Goal: Task Accomplishment & Management: Complete application form

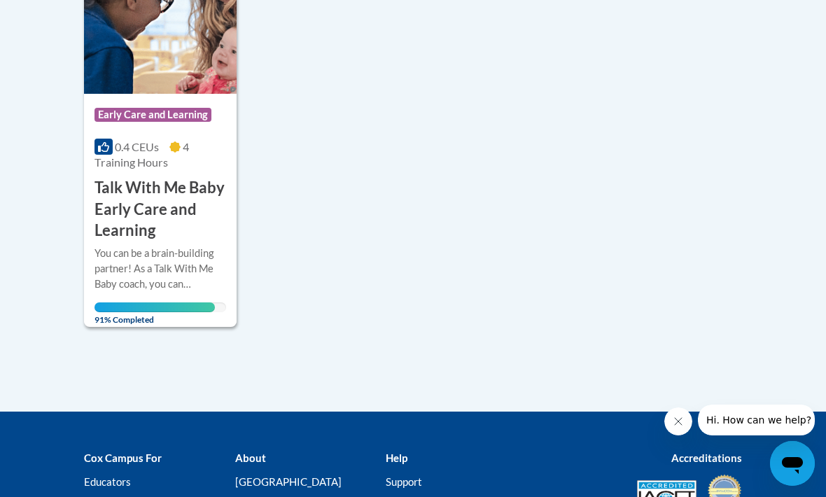
scroll to position [874, 0]
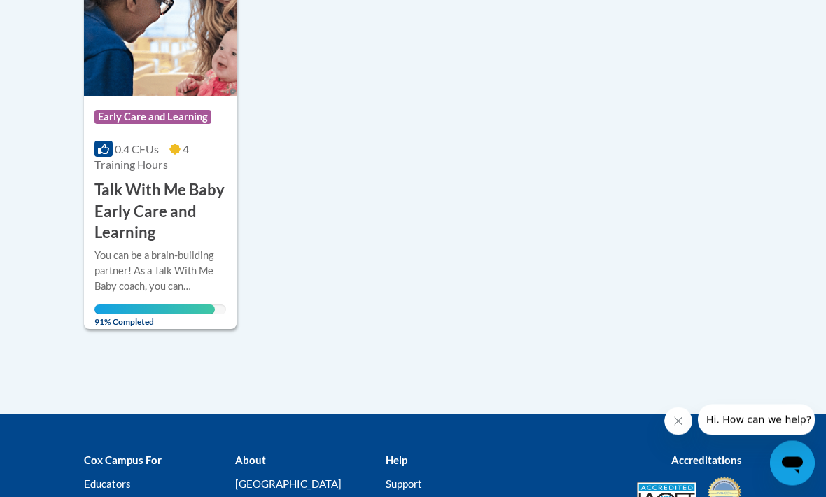
click at [186, 90] on img at bounding box center [160, 25] width 153 height 143
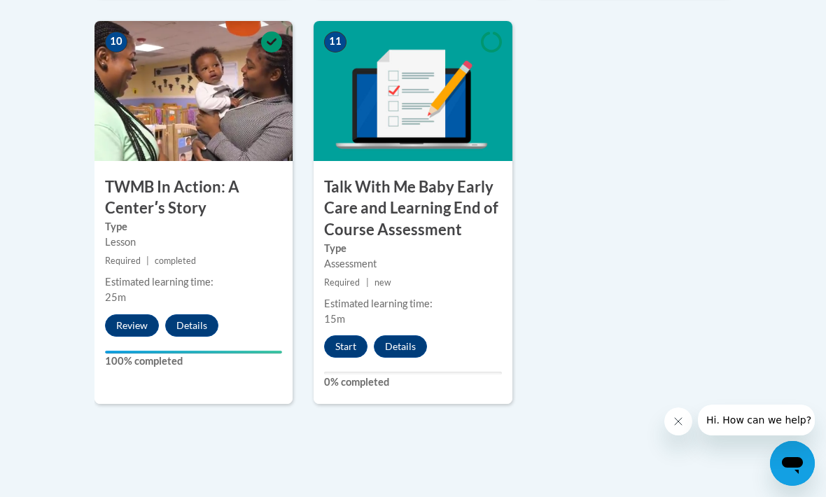
scroll to position [1684, 0]
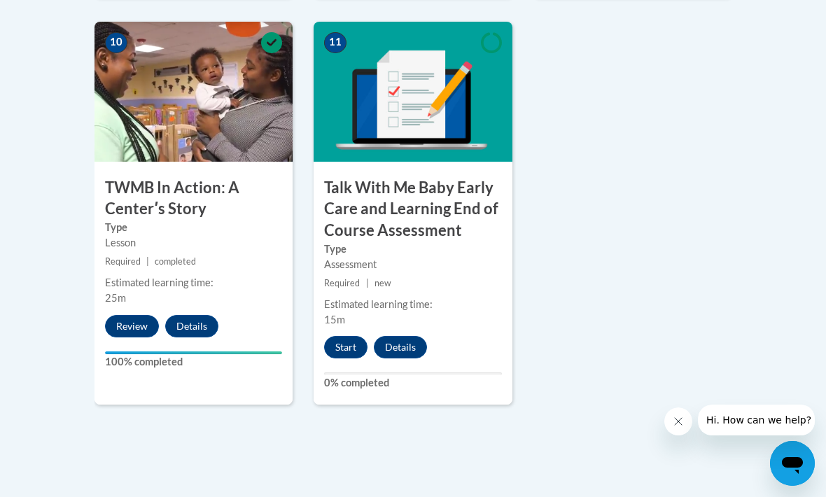
click at [359, 336] on button "Start" at bounding box center [345, 347] width 43 height 22
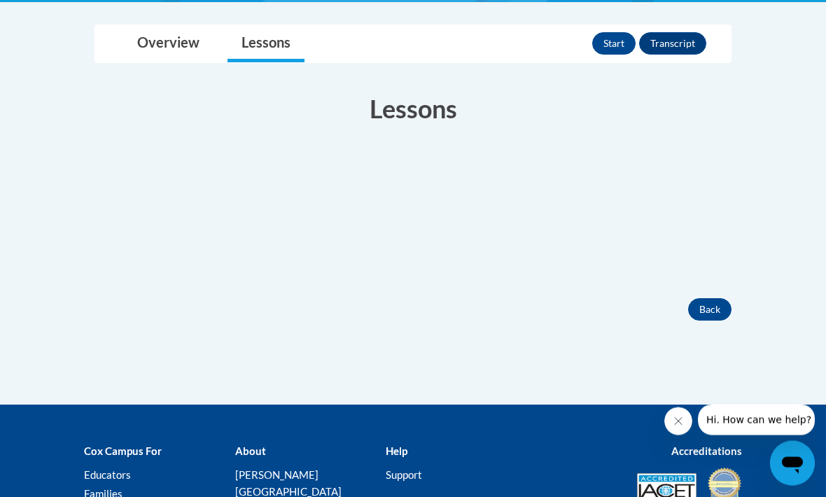
scroll to position [379, 0]
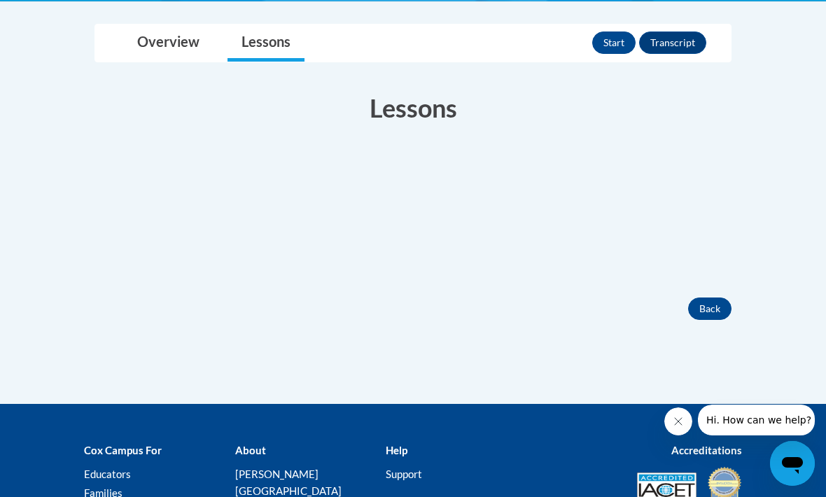
click at [700, 298] on button "Back" at bounding box center [709, 309] width 43 height 22
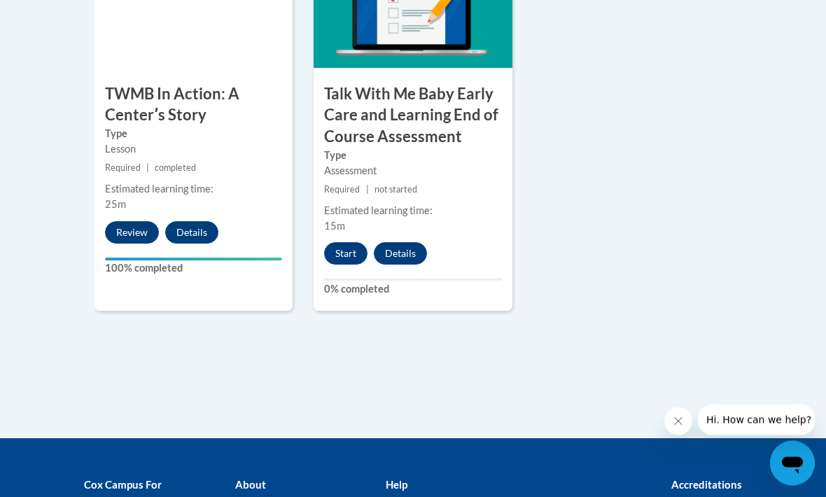
scroll to position [1777, 0]
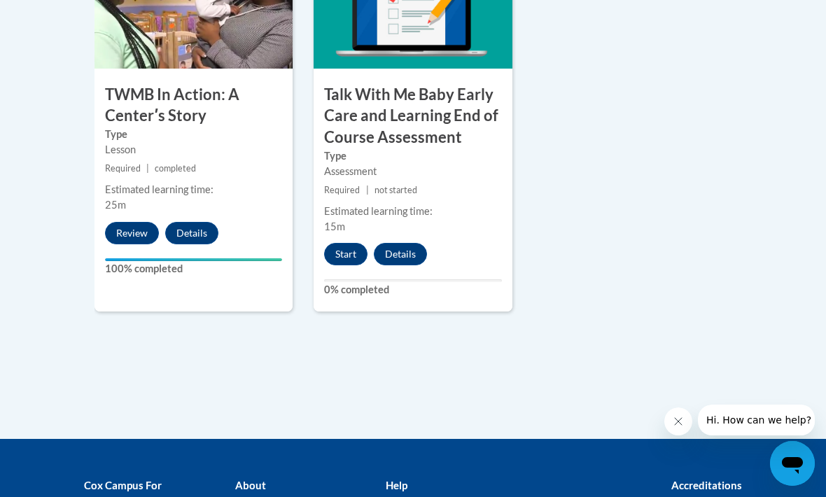
click at [353, 243] on button "Start" at bounding box center [345, 254] width 43 height 22
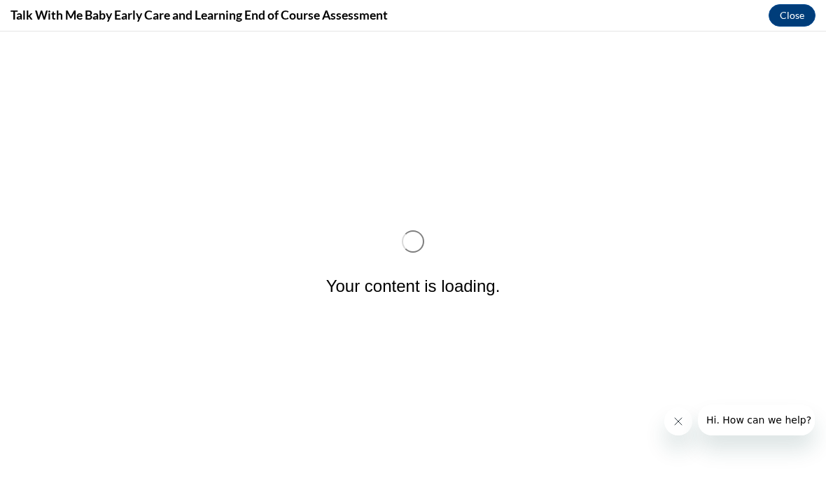
scroll to position [0, 0]
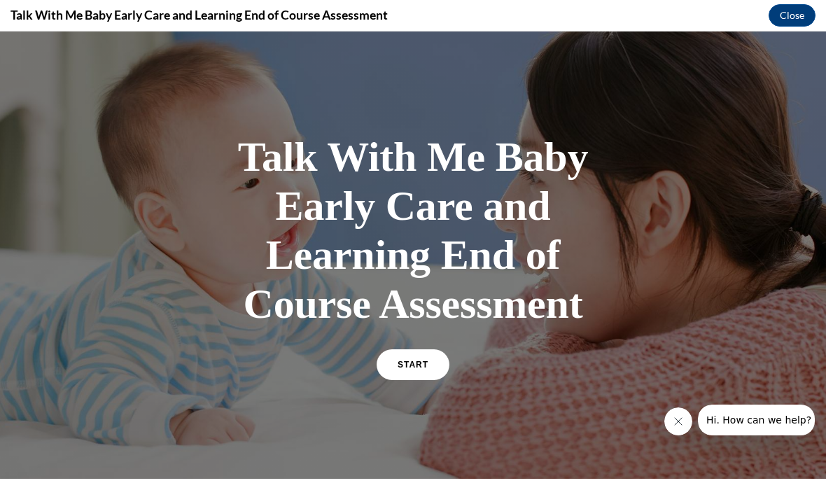
click at [425, 365] on span "START" at bounding box center [413, 365] width 31 height 10
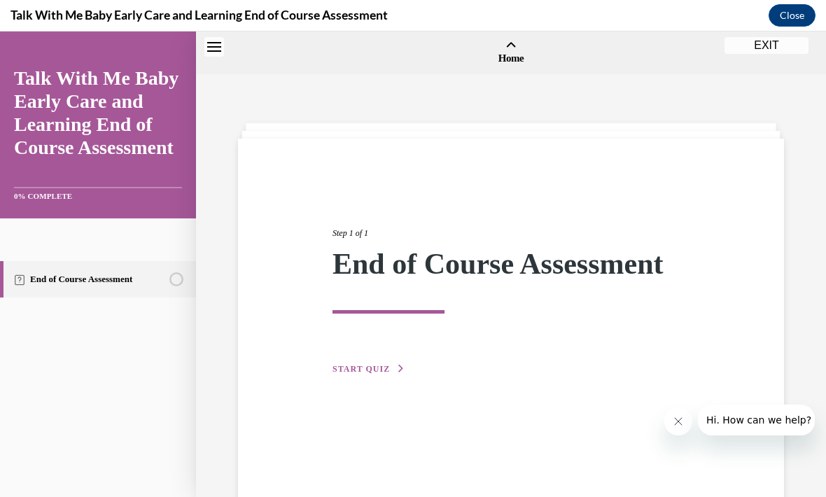
scroll to position [43, 0]
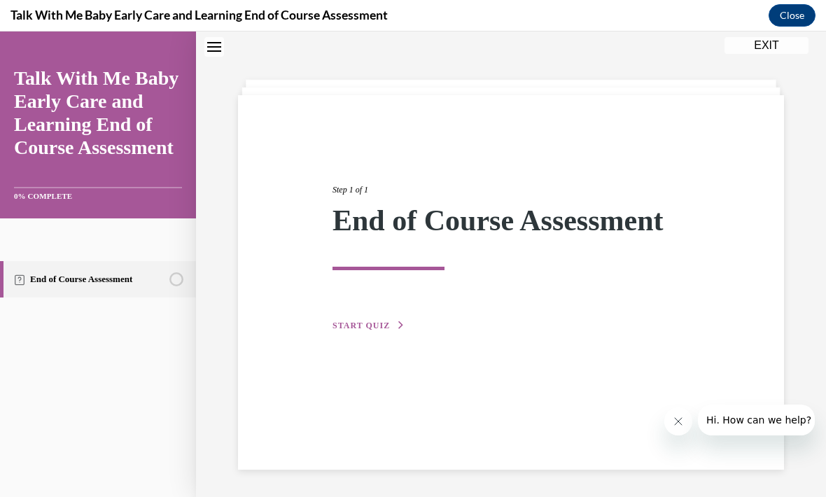
click at [380, 314] on div "Step 1 of 1 End of Course Assessment START QUIZ" at bounding box center [511, 242] width 378 height 182
click at [380, 307] on div "Step 1 of 1 End of Course Assessment START QUIZ" at bounding box center [511, 242] width 378 height 182
click at [372, 321] on span "START QUIZ" at bounding box center [361, 326] width 57 height 10
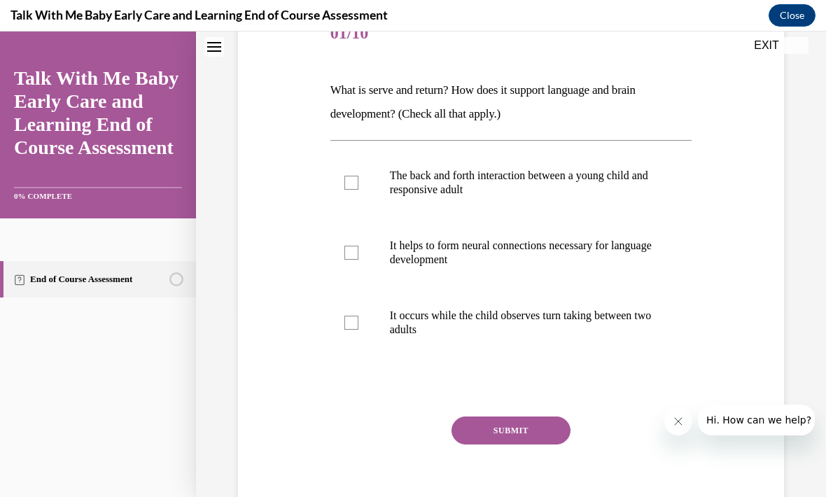
scroll to position [188, 0]
click at [350, 184] on div at bounding box center [351, 183] width 14 height 14
click at [350, 184] on input "The back and forth interaction between a young child and responsive adult" at bounding box center [351, 183] width 14 height 14
checkbox input "true"
click at [353, 263] on label "It helps to form neural connections necessary for language development" at bounding box center [511, 253] width 362 height 70
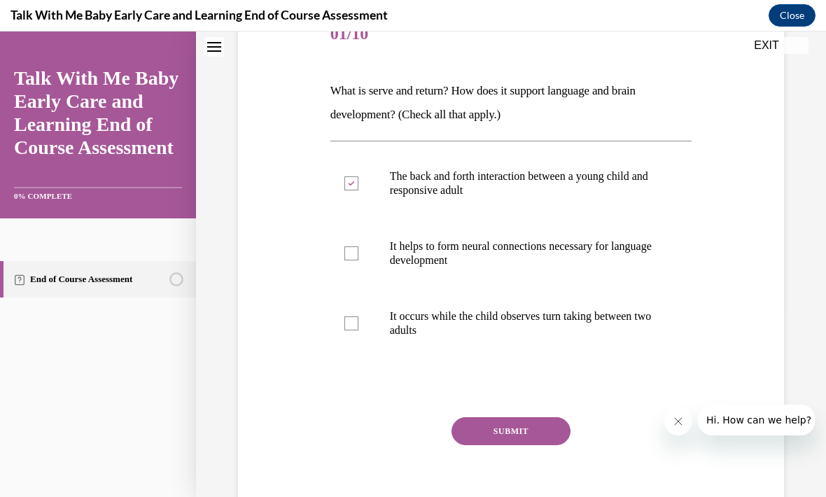
click at [353, 260] on input "It helps to form neural connections necessary for language development" at bounding box center [351, 253] width 14 height 14
checkbox input "true"
click at [479, 428] on button "SUBMIT" at bounding box center [511, 431] width 119 height 28
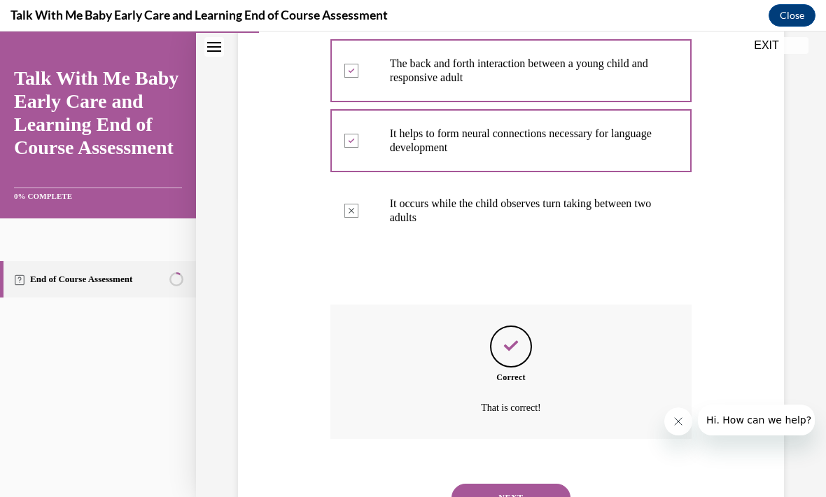
click at [545, 484] on button "NEXT" at bounding box center [511, 498] width 119 height 28
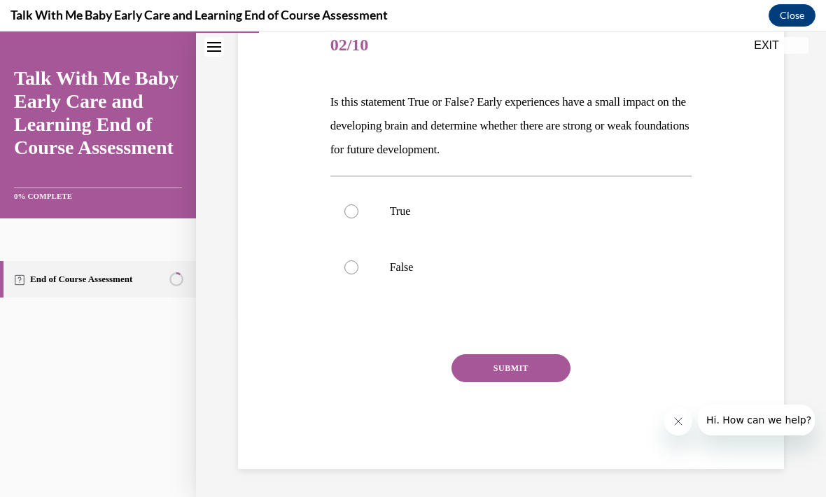
scroll to position [113, 0]
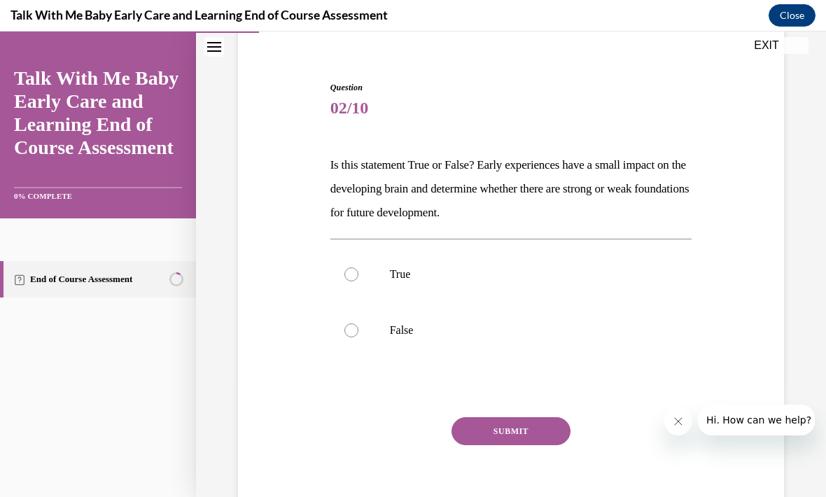
click at [345, 321] on label "False" at bounding box center [511, 330] width 362 height 56
click at [345, 323] on input "False" at bounding box center [351, 330] width 14 height 14
radio input "true"
click at [455, 441] on button "SUBMIT" at bounding box center [511, 431] width 119 height 28
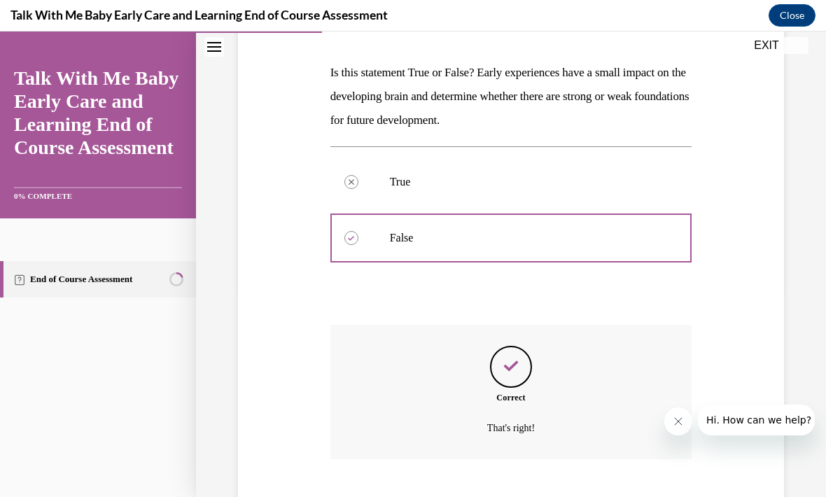
scroll to position [226, 0]
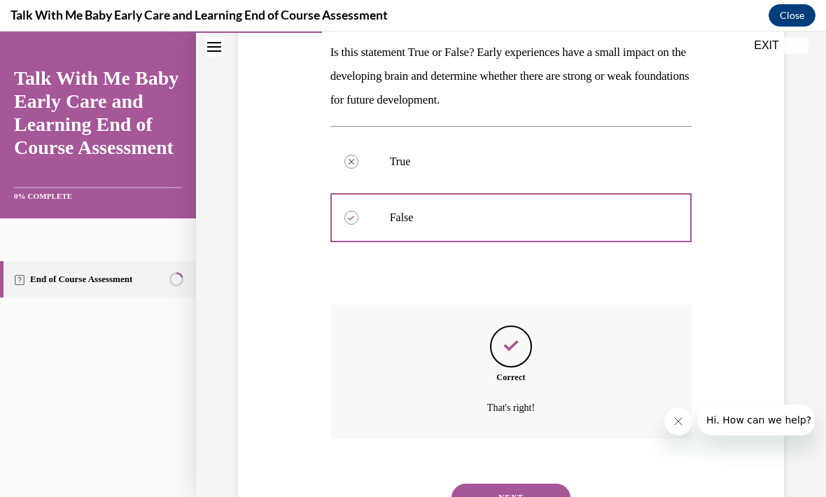
click at [474, 484] on button "NEXT" at bounding box center [511, 498] width 119 height 28
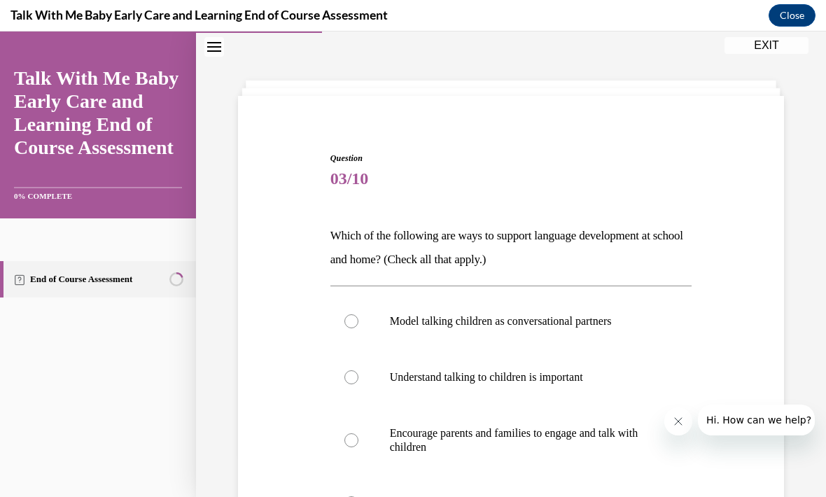
scroll to position [56, 0]
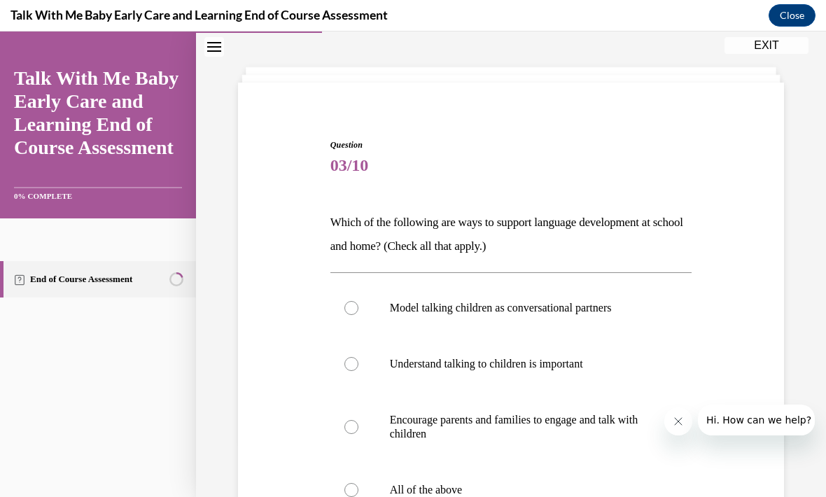
click at [347, 490] on div at bounding box center [351, 490] width 14 height 14
click at [347, 490] on input "All of the above" at bounding box center [351, 490] width 14 height 14
radio input "true"
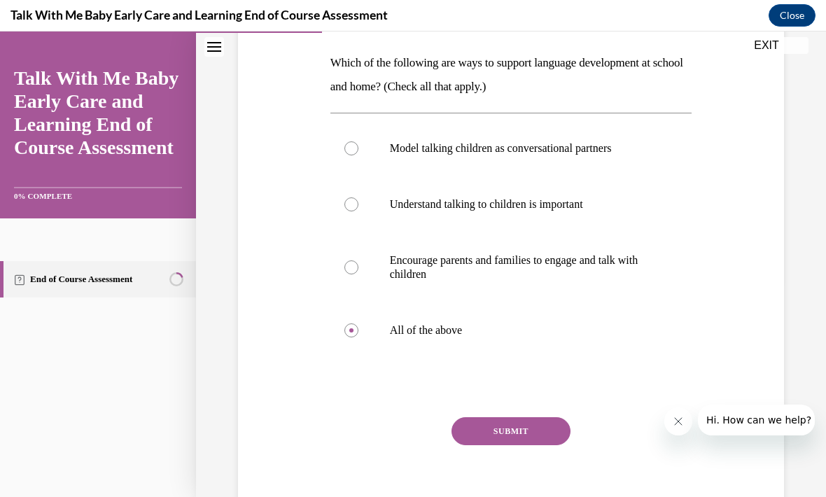
click at [475, 435] on button "SUBMIT" at bounding box center [511, 431] width 119 height 28
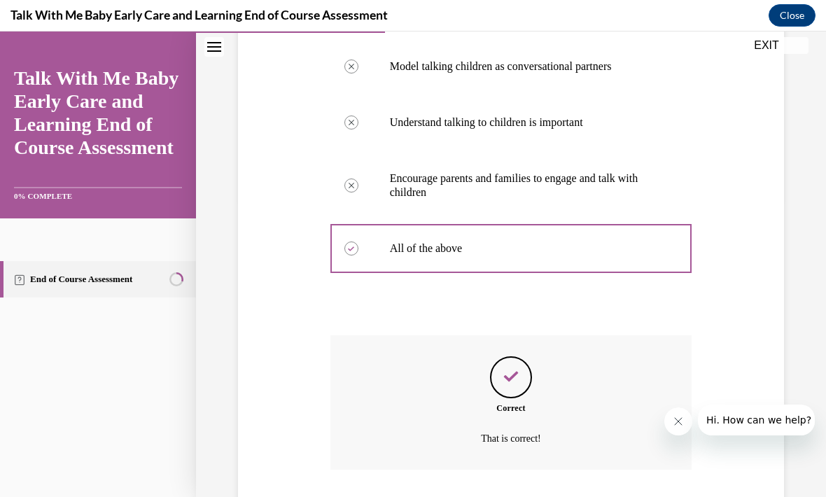
scroll to position [328, 0]
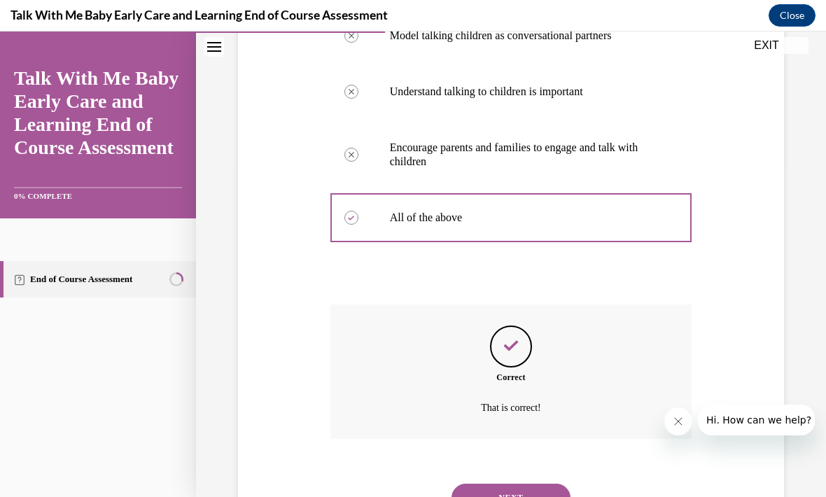
click at [471, 484] on button "NEXT" at bounding box center [511, 498] width 119 height 28
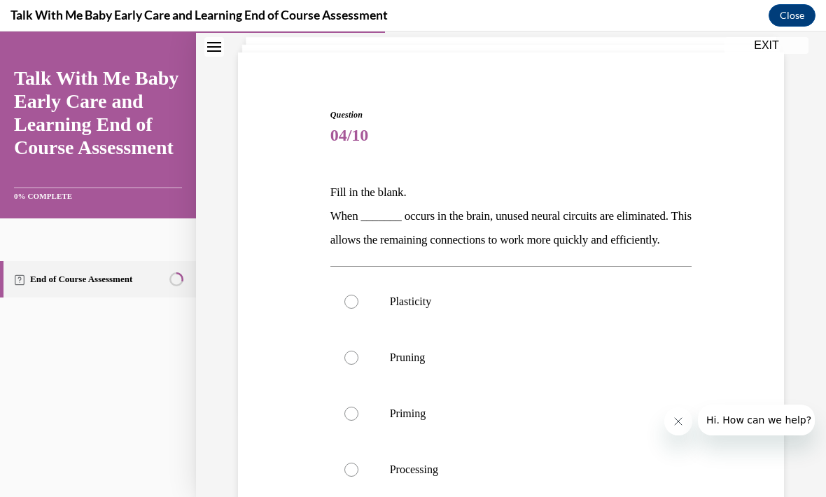
scroll to position [86, 0]
click at [347, 487] on label "Processing" at bounding box center [511, 470] width 362 height 56
click at [347, 477] on input "Processing" at bounding box center [351, 470] width 14 height 14
radio input "true"
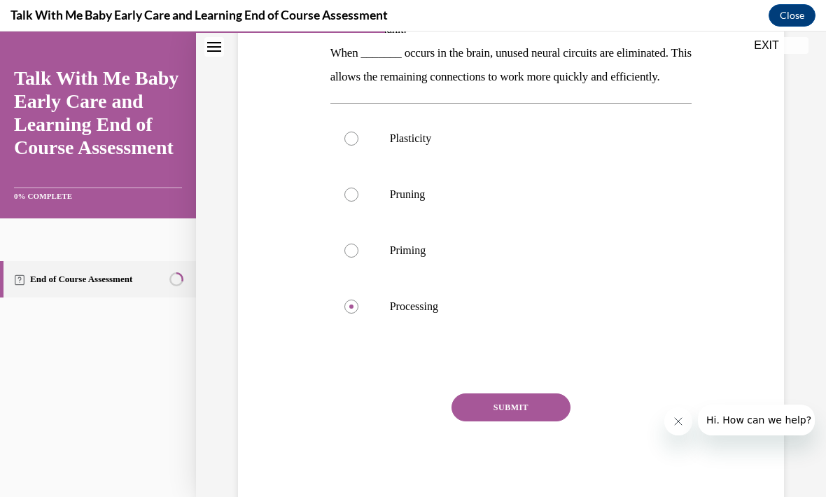
click at [464, 421] on button "SUBMIT" at bounding box center [511, 407] width 119 height 28
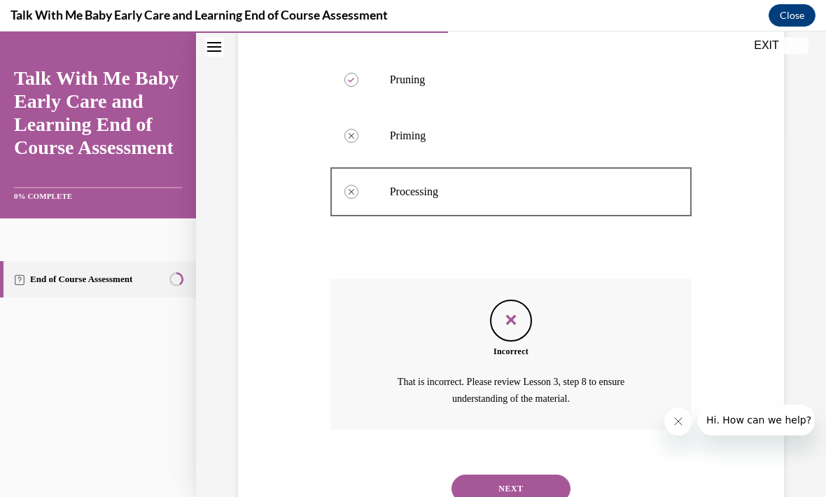
scroll to position [378, 0]
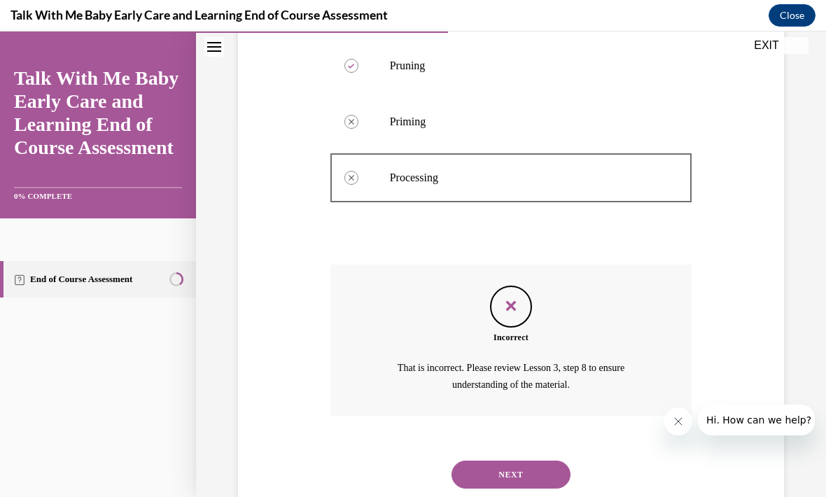
click at [495, 473] on button "NEXT" at bounding box center [511, 475] width 119 height 28
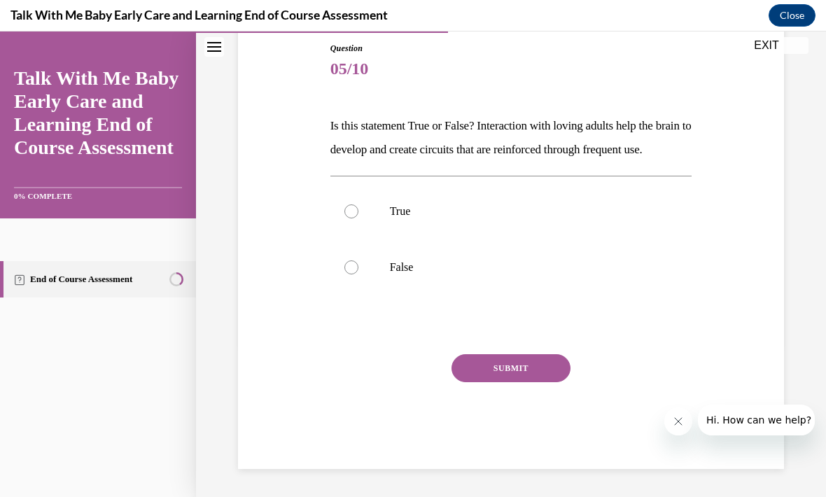
scroll to position [113, 0]
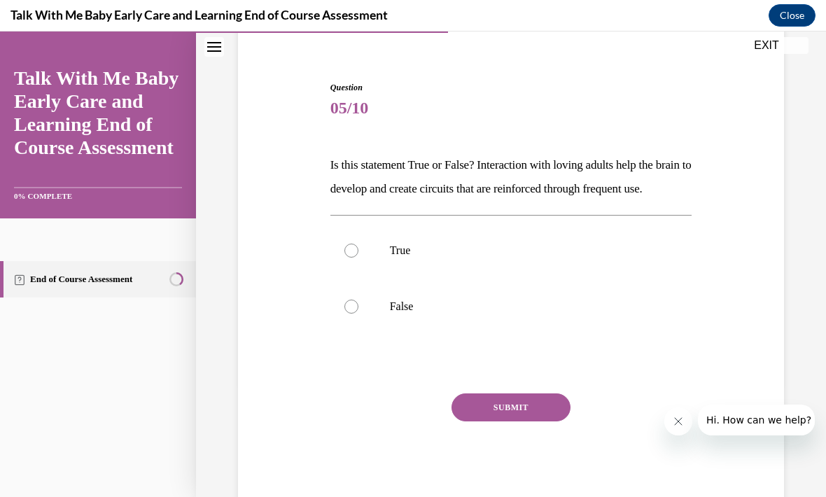
click at [347, 258] on div at bounding box center [351, 251] width 14 height 14
click at [347, 258] on input "True" at bounding box center [351, 251] width 14 height 14
radio input "true"
click at [470, 421] on button "SUBMIT" at bounding box center [511, 407] width 119 height 28
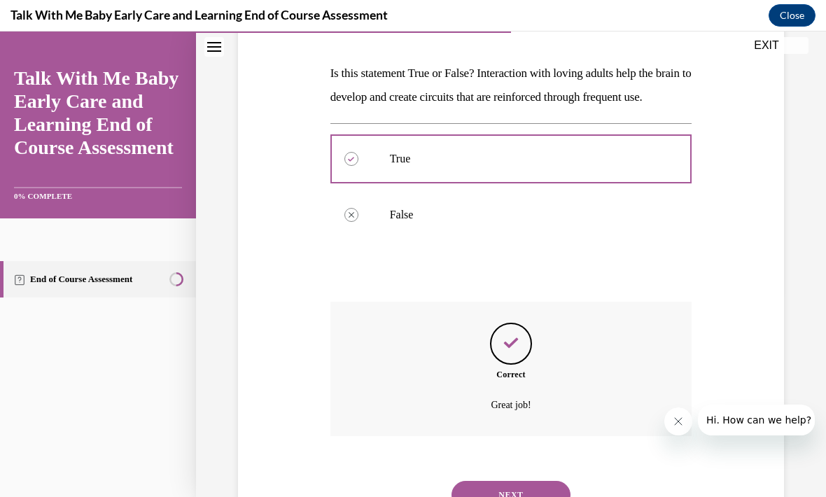
scroll to position [226, 0]
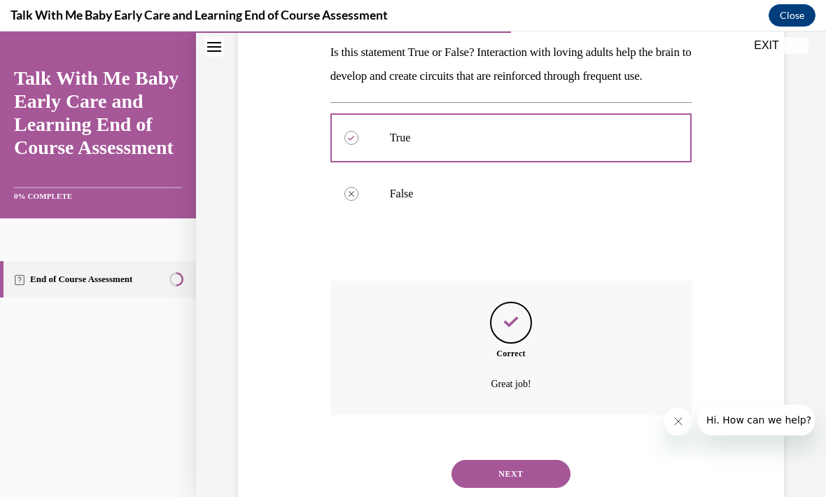
click at [461, 478] on button "NEXT" at bounding box center [511, 474] width 119 height 28
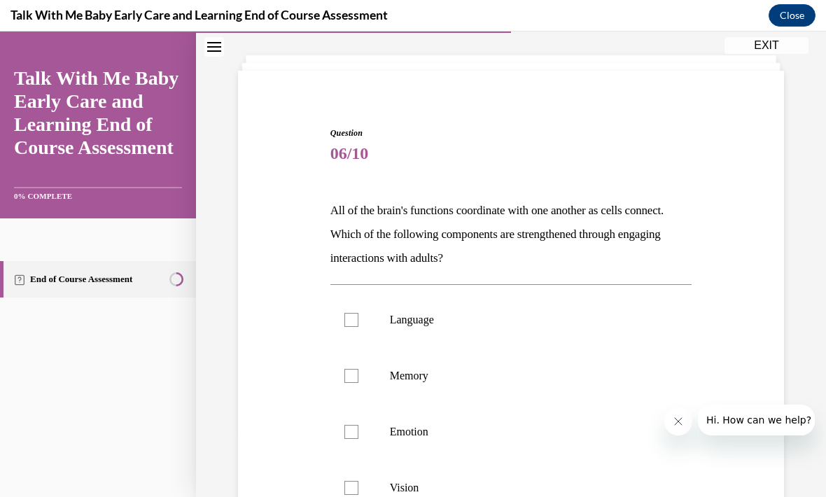
scroll to position [68, 0]
click at [341, 314] on label "Language" at bounding box center [511, 320] width 362 height 56
click at [344, 314] on input "Language" at bounding box center [351, 320] width 14 height 14
checkbox input "true"
click at [344, 421] on label "Emotion" at bounding box center [511, 432] width 362 height 56
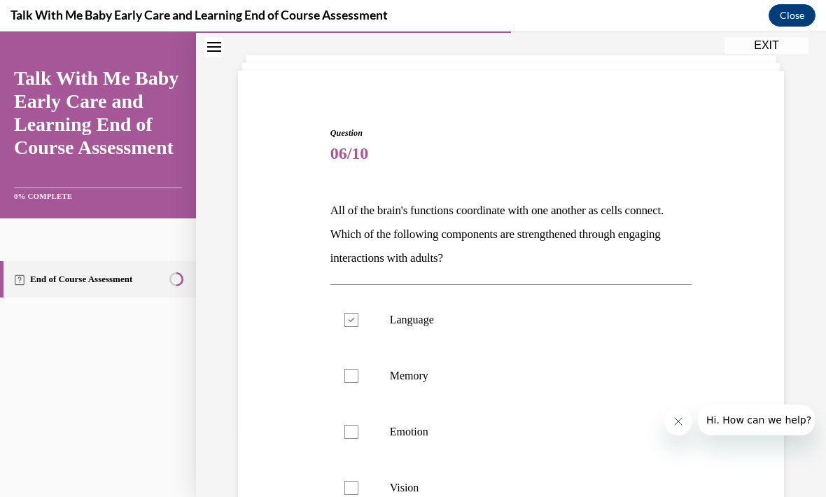
click at [344, 425] on input "Emotion" at bounding box center [351, 432] width 14 height 14
checkbox input "true"
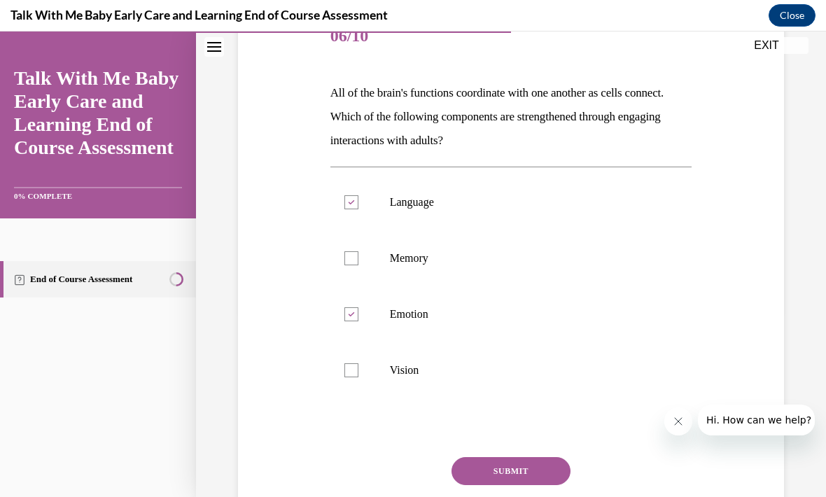
scroll to position [187, 0]
click at [347, 255] on div at bounding box center [351, 257] width 14 height 14
click at [347, 255] on input "Memory" at bounding box center [351, 257] width 14 height 14
checkbox input "true"
click at [470, 467] on button "SUBMIT" at bounding box center [511, 470] width 119 height 28
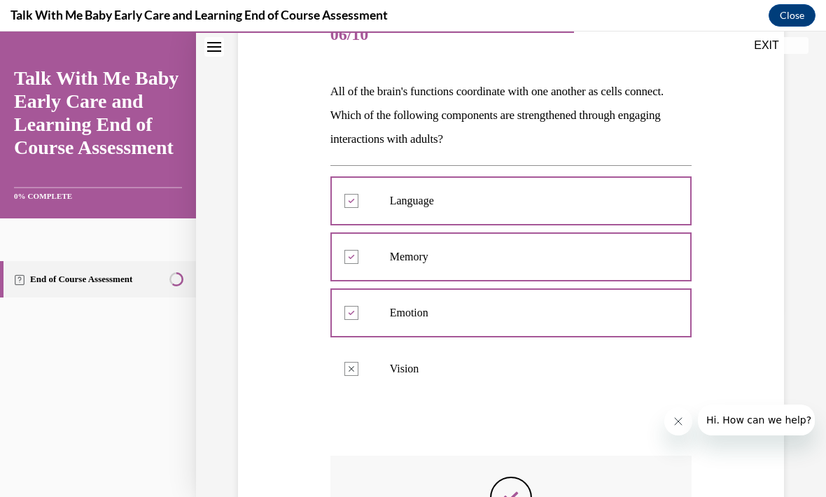
scroll to position [17, 0]
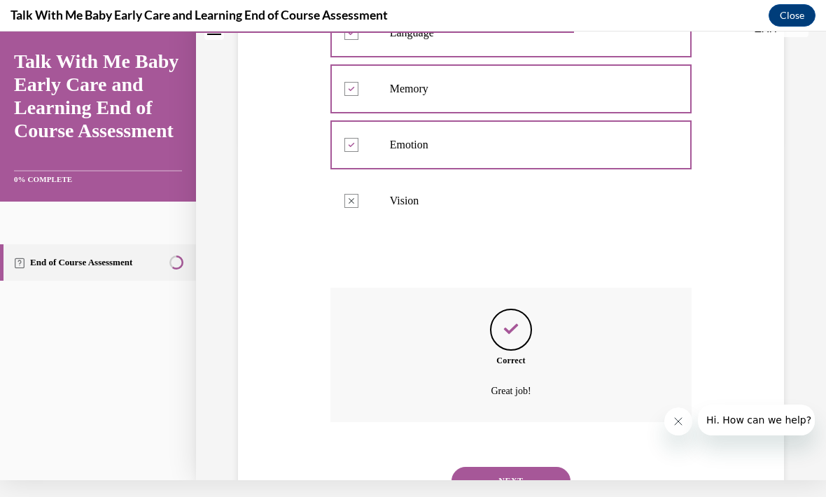
click at [468, 473] on button "NEXT" at bounding box center [511, 481] width 119 height 28
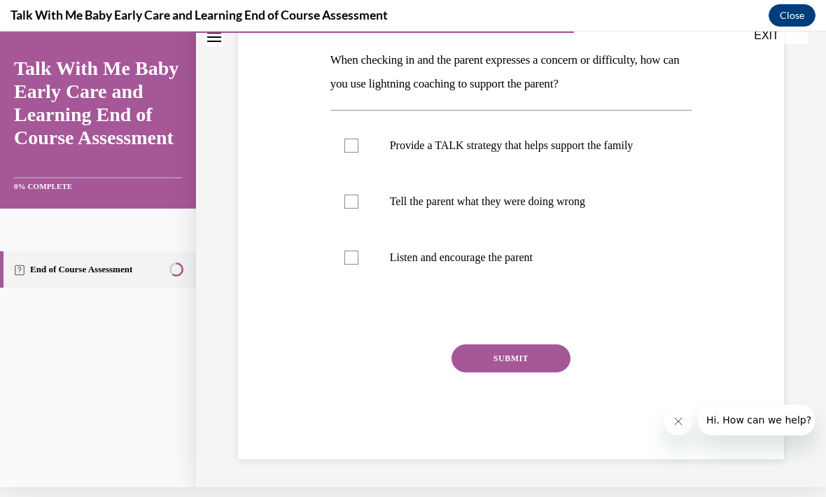
scroll to position [146, 0]
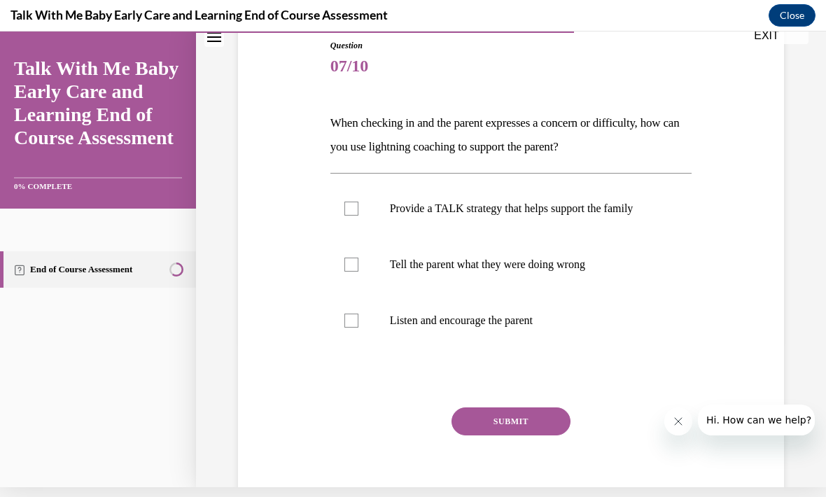
click at [351, 313] on label "Listen and encourage the parent" at bounding box center [511, 321] width 362 height 56
click at [351, 314] on input "Listen and encourage the parent" at bounding box center [351, 321] width 14 height 14
checkbox input "true"
click at [352, 212] on div at bounding box center [351, 209] width 14 height 14
click at [352, 212] on input "Provide a TALK strategy that helps support the family" at bounding box center [351, 209] width 14 height 14
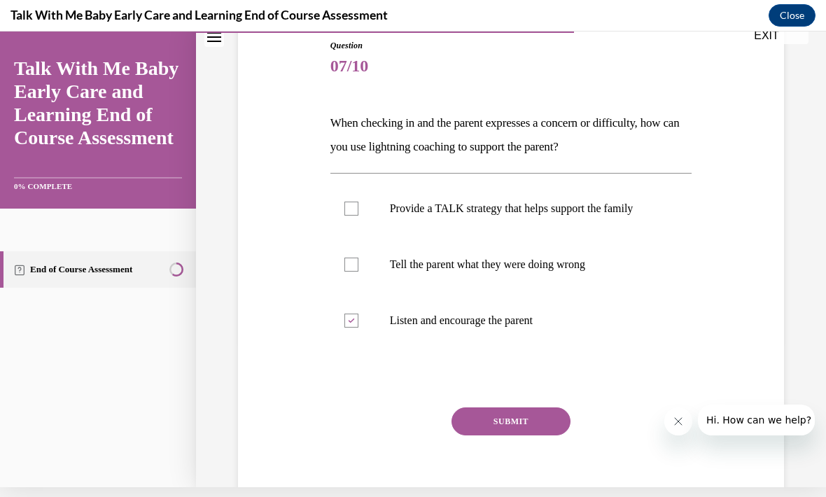
checkbox input "true"
click at [477, 416] on button "SUBMIT" at bounding box center [511, 421] width 119 height 28
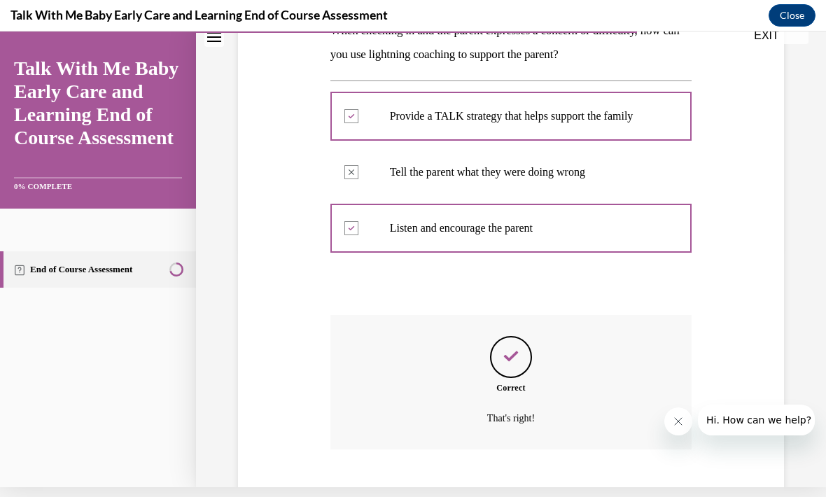
scroll to position [258, 0]
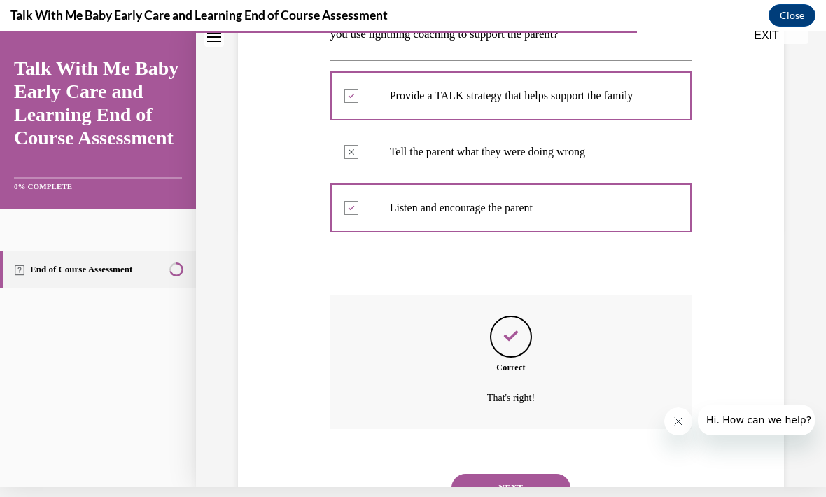
click at [475, 482] on button "NEXT" at bounding box center [511, 488] width 119 height 28
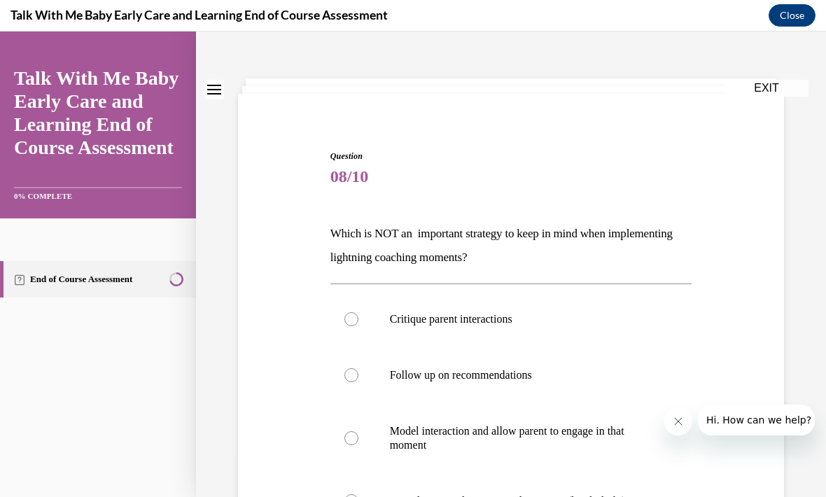
scroll to position [50, 0]
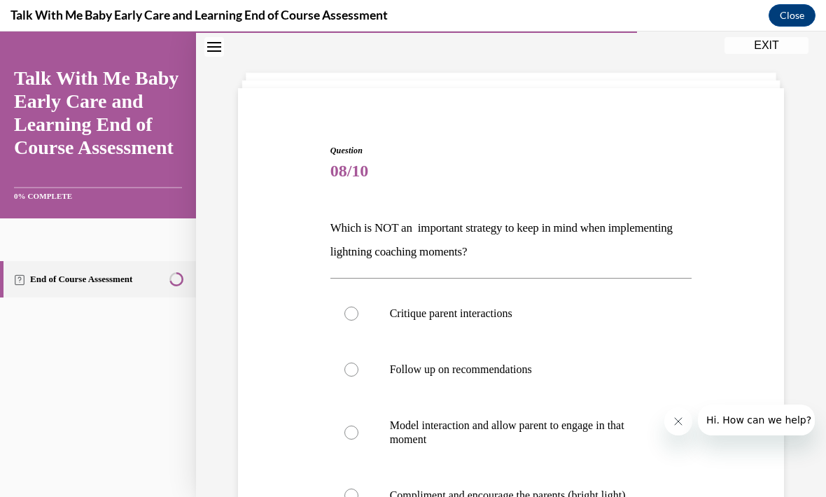
click at [361, 319] on label "Critique parent interactions" at bounding box center [511, 314] width 362 height 56
click at [358, 319] on input "Critique parent interactions" at bounding box center [351, 314] width 14 height 14
radio input "true"
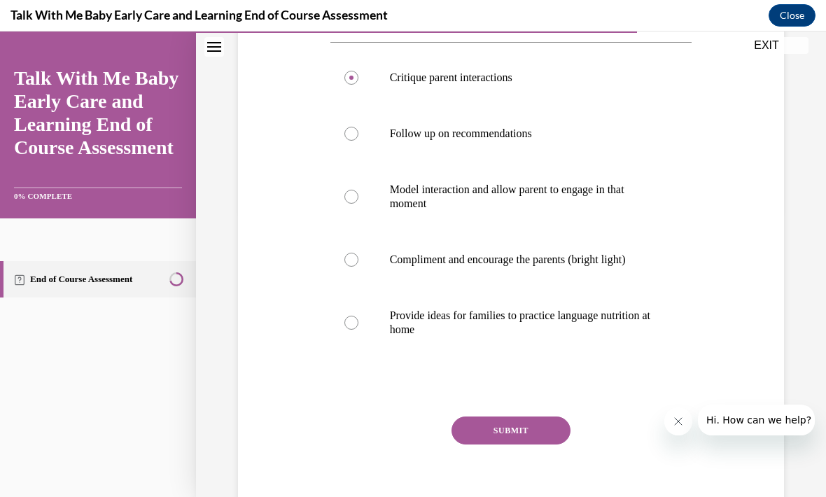
scroll to position [286, 0]
click at [470, 419] on button "SUBMIT" at bounding box center [511, 431] width 119 height 28
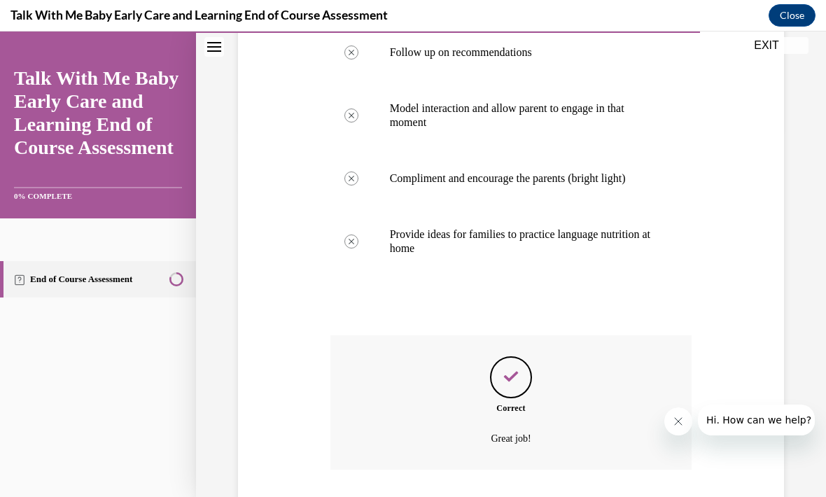
scroll to position [398, 0]
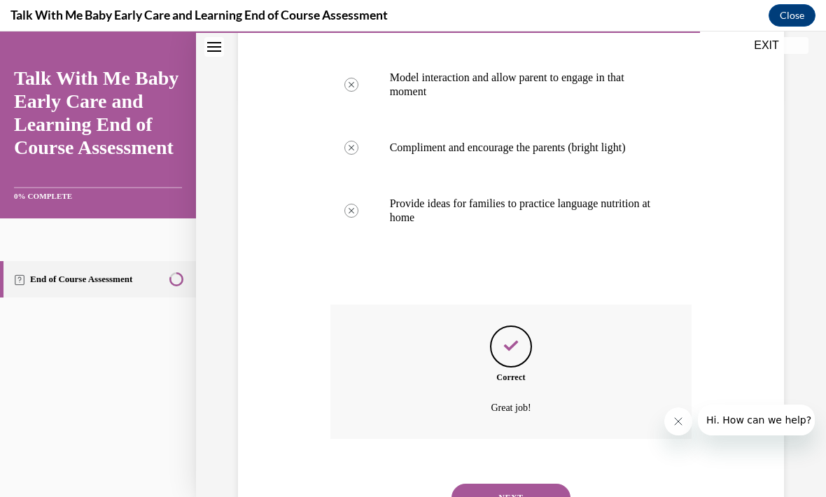
click at [510, 484] on button "NEXT" at bounding box center [511, 498] width 119 height 28
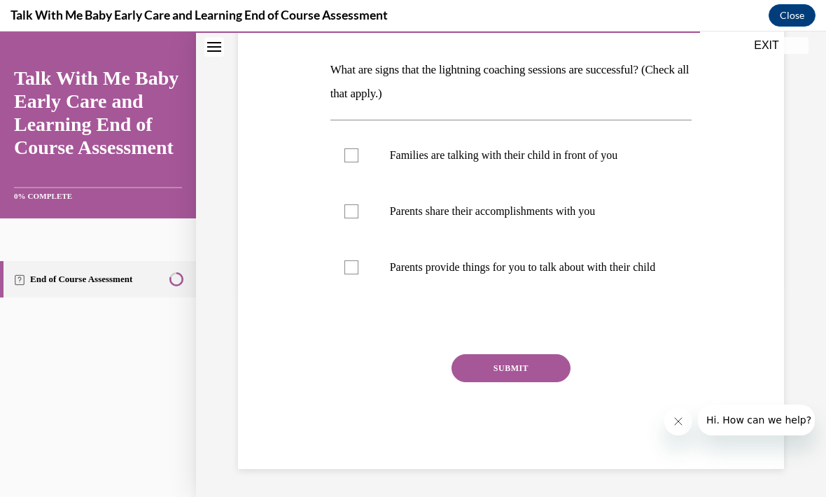
scroll to position [155, 0]
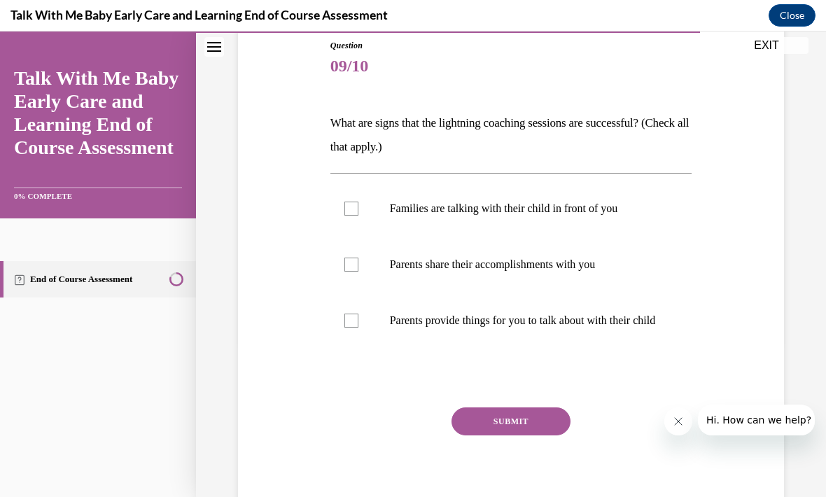
click at [350, 211] on div at bounding box center [351, 209] width 14 height 14
click at [350, 211] on input "Families are talking with their child in front of you" at bounding box center [351, 209] width 14 height 14
checkbox input "true"
click at [357, 260] on div at bounding box center [351, 265] width 14 height 14
click at [357, 260] on input "Parents share their accomplishments with you" at bounding box center [351, 265] width 14 height 14
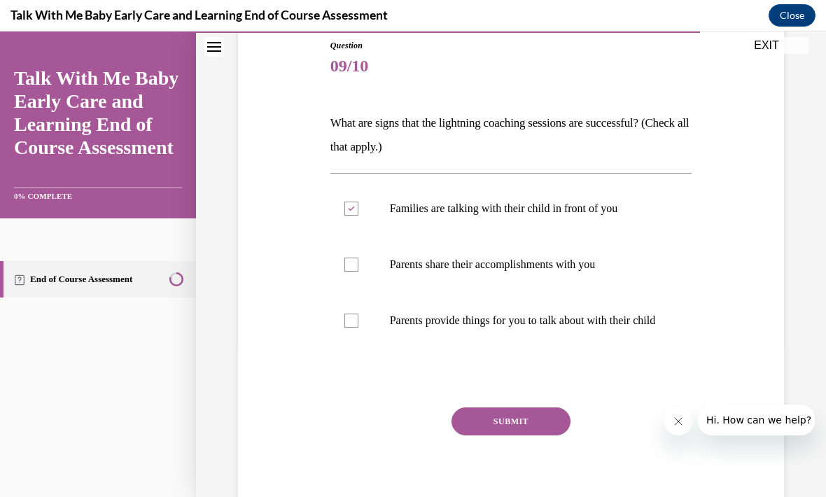
checkbox input "true"
click at [349, 328] on div at bounding box center [351, 321] width 14 height 14
click at [349, 328] on input "Parents provide things for you to talk about with their child" at bounding box center [351, 321] width 14 height 14
checkbox input "true"
click at [484, 435] on button "SUBMIT" at bounding box center [511, 421] width 119 height 28
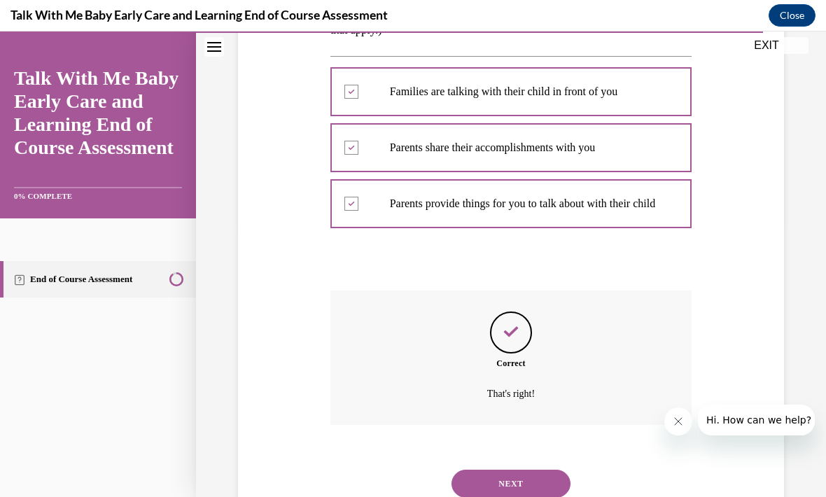
click at [491, 479] on button "NEXT" at bounding box center [511, 484] width 119 height 28
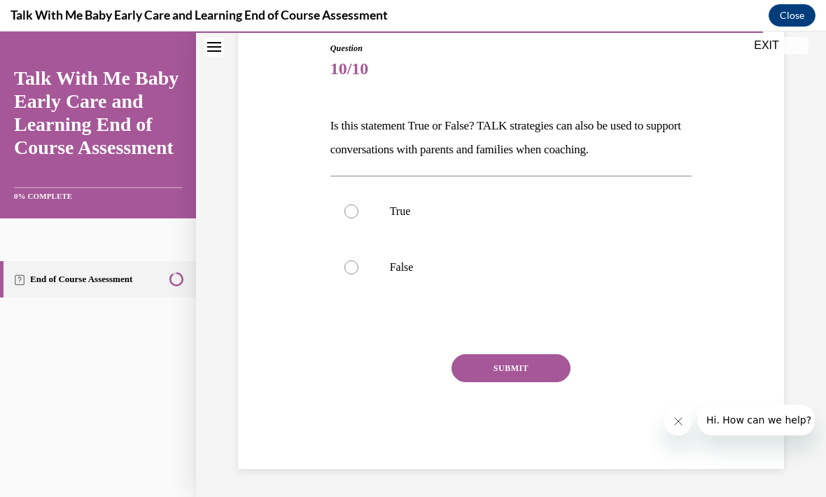
scroll to position [90, 0]
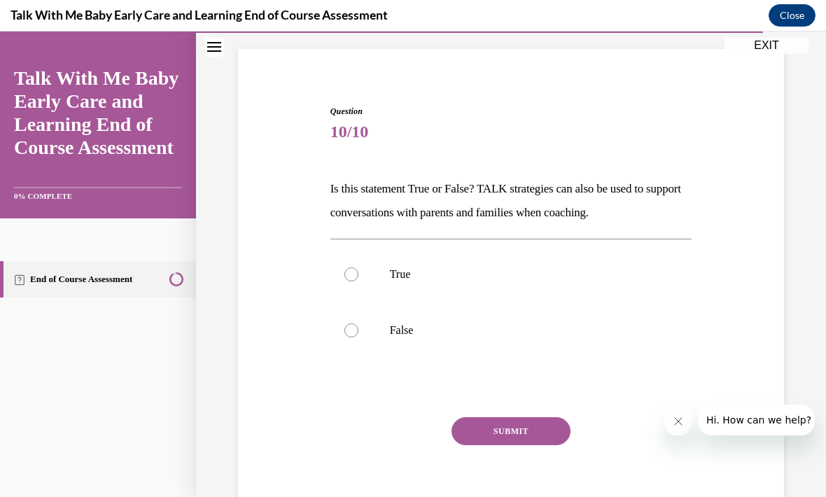
click at [351, 285] on label "True" at bounding box center [511, 274] width 362 height 56
click at [351, 281] on input "True" at bounding box center [351, 274] width 14 height 14
radio input "true"
click at [482, 434] on button "SUBMIT" at bounding box center [511, 431] width 119 height 28
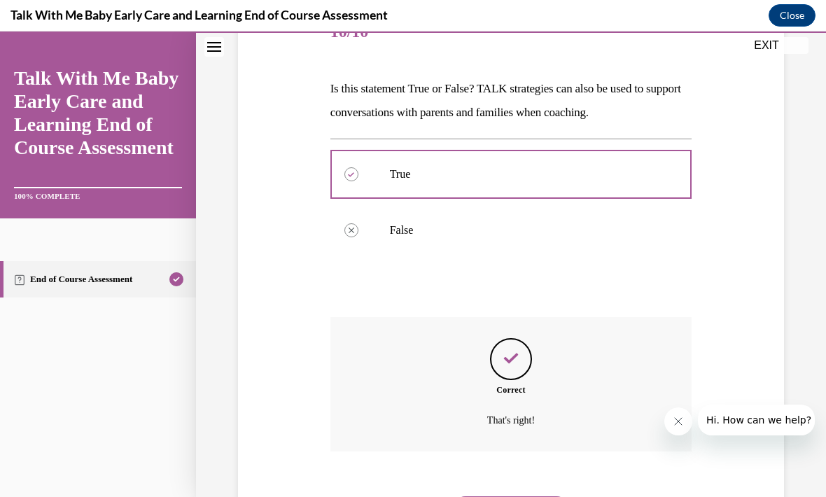
scroll to position [202, 0]
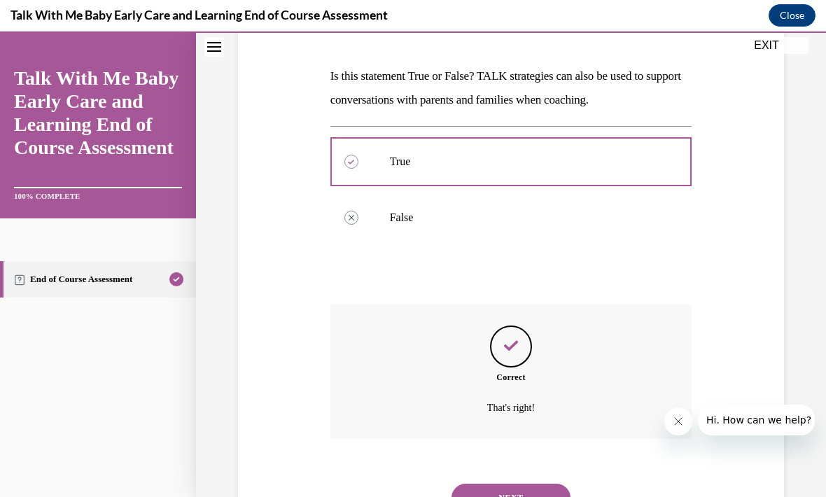
click at [482, 489] on button "NEXT" at bounding box center [511, 498] width 119 height 28
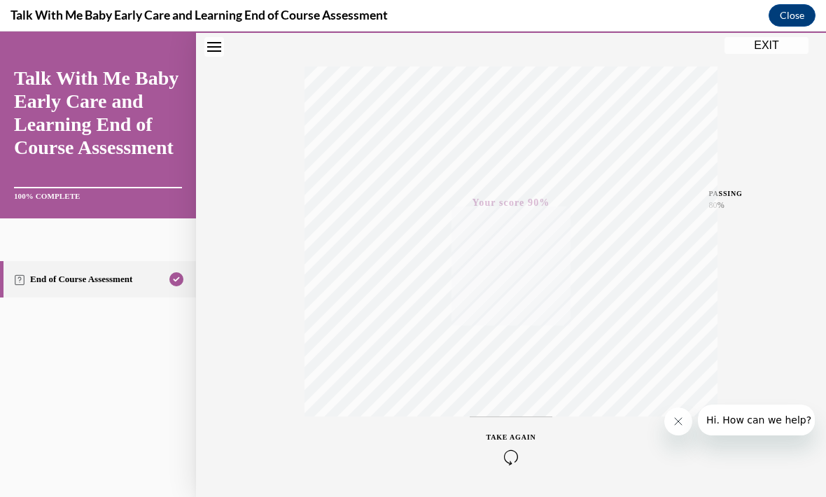
scroll to position [206, 0]
click at [779, 54] on div "Quiz Results PASSING 80% Your score 90% Passed PASSING 80% Your score Your scor…" at bounding box center [511, 206] width 630 height 673
click at [781, 61] on div "Quiz Results PASSING 80% Your score 90% Passed PASSING 80% Your score Your scor…" at bounding box center [511, 206] width 630 height 673
click at [776, 49] on button "EXIT" at bounding box center [767, 45] width 84 height 17
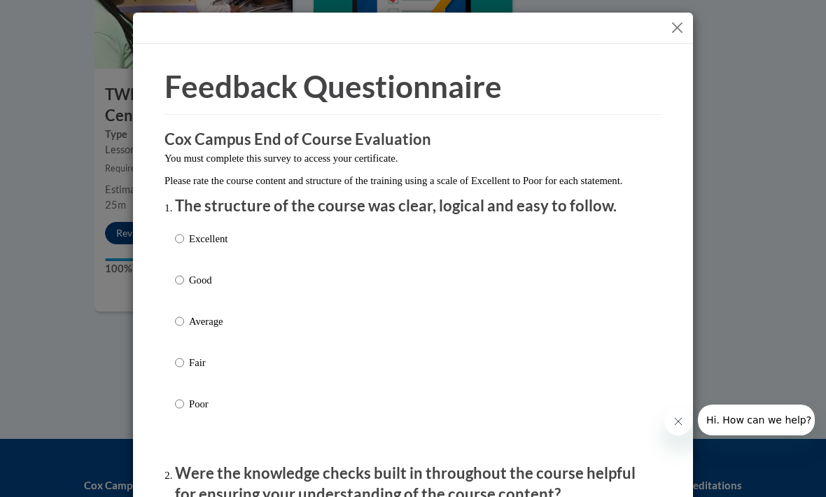
click at [247, 229] on div "Excellent Good Average Fair Poor" at bounding box center [413, 338] width 476 height 228
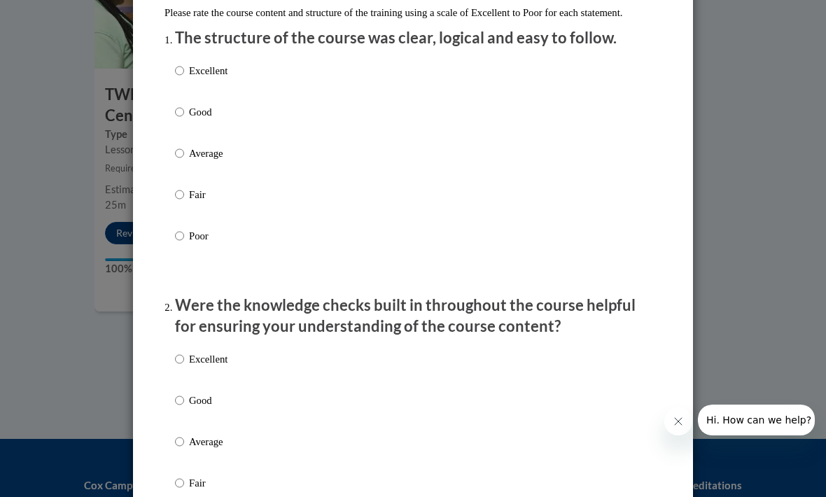
scroll to position [174, 0]
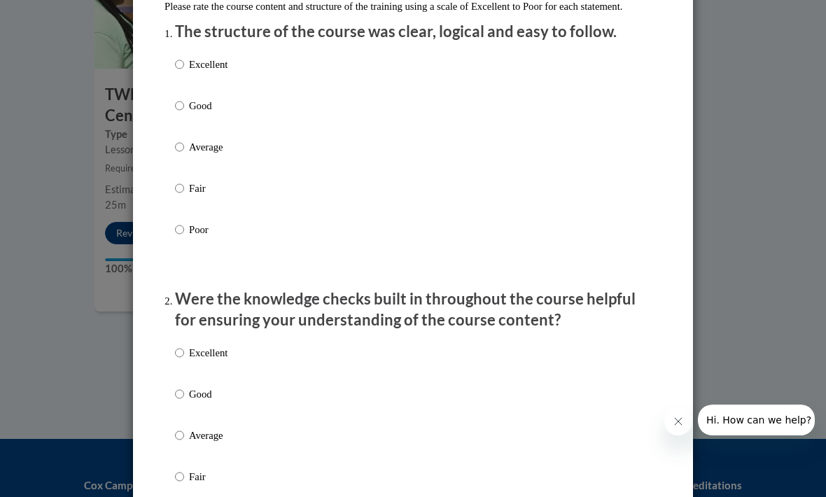
click at [183, 57] on input "Excellent" at bounding box center [179, 64] width 9 height 15
radio input "true"
click at [230, 347] on div "Excellent Good Average Fair Poor" at bounding box center [413, 452] width 476 height 228
click at [178, 349] on input "Excellent" at bounding box center [179, 352] width 9 height 15
radio input "true"
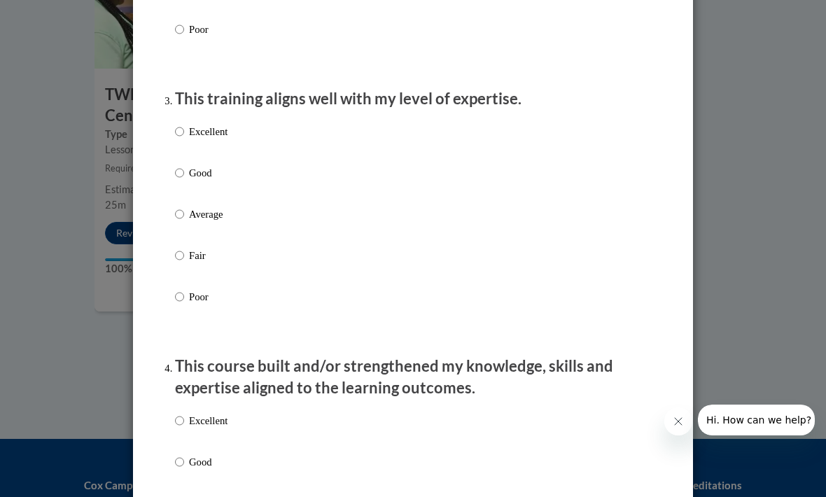
scroll to position [692, 0]
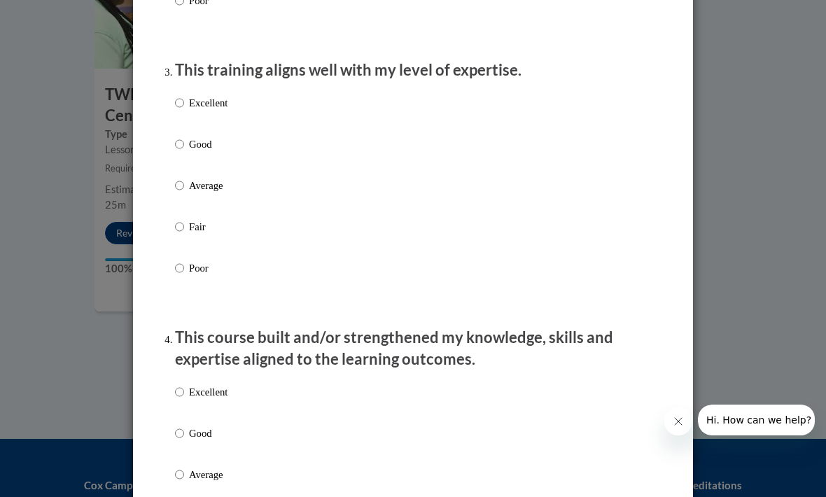
click at [225, 109] on label "Excellent" at bounding box center [201, 114] width 53 height 38
click at [184, 109] on input "Excellent" at bounding box center [179, 102] width 9 height 15
radio input "true"
click at [194, 386] on p "Excellent" at bounding box center [208, 391] width 39 height 15
click at [184, 386] on input "Excellent" at bounding box center [179, 391] width 9 height 15
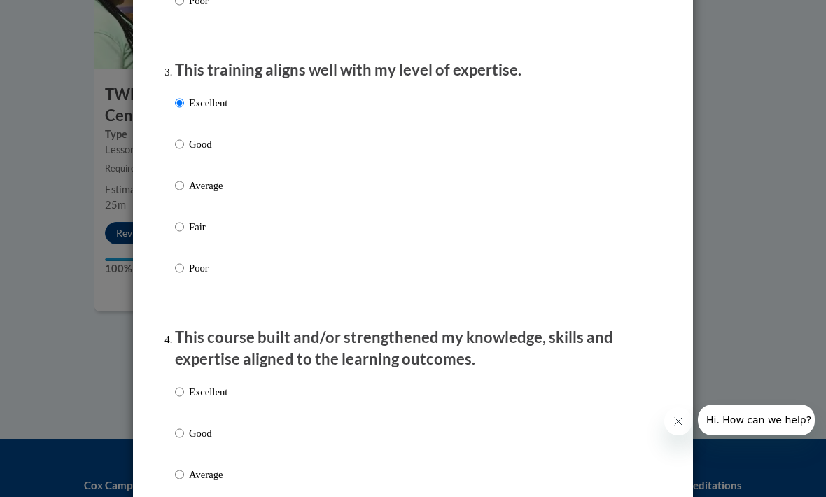
radio input "true"
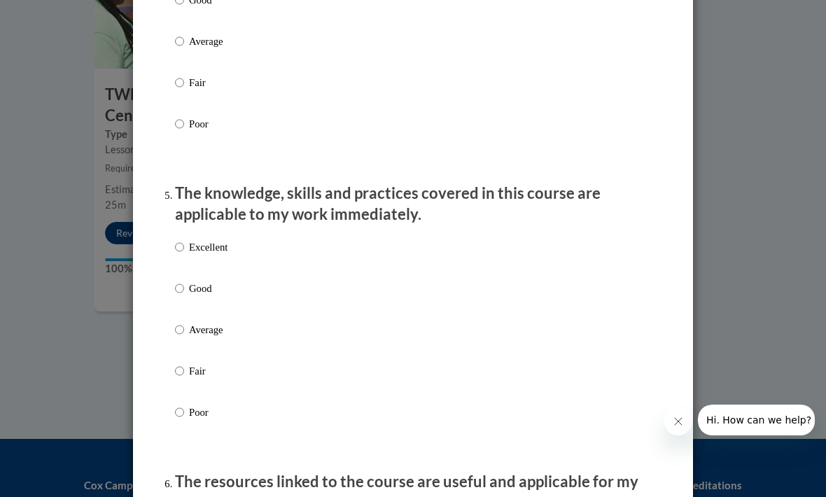
scroll to position [1128, 0]
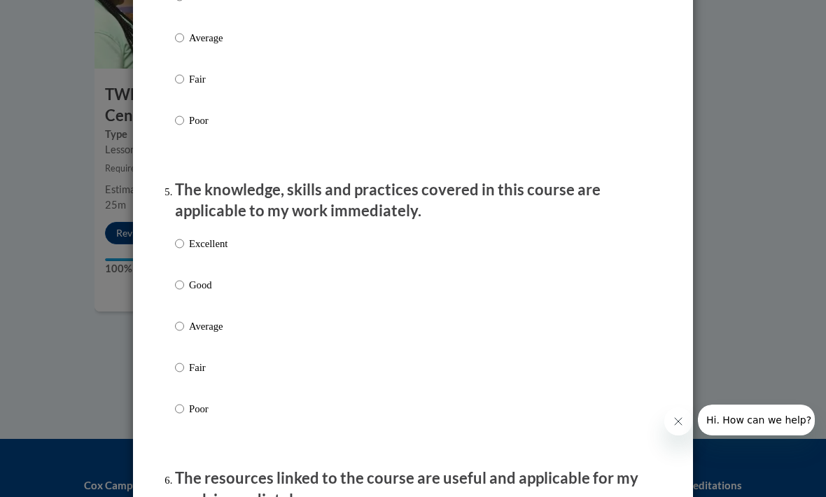
click at [218, 237] on p "Excellent" at bounding box center [208, 243] width 39 height 15
click at [184, 237] on input "Excellent" at bounding box center [179, 243] width 9 height 15
radio input "true"
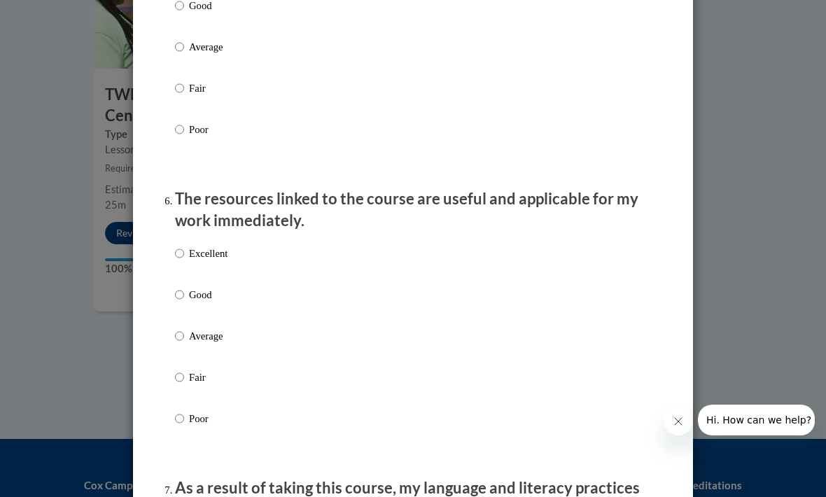
scroll to position [1413, 0]
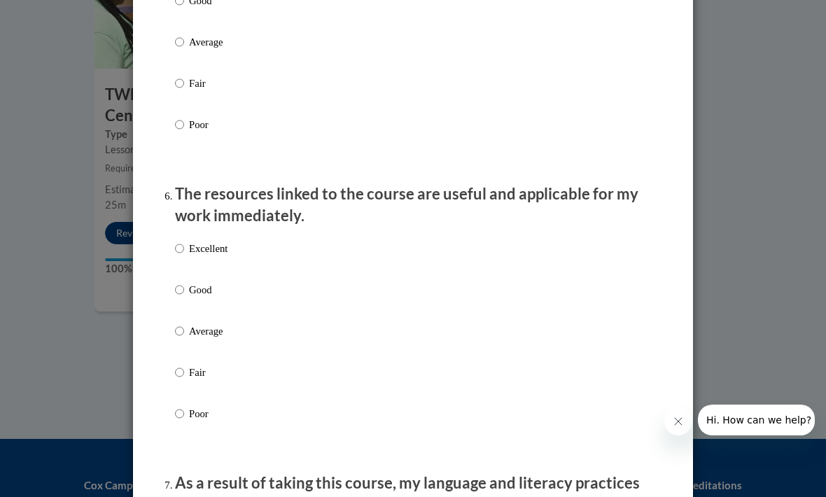
click at [221, 241] on p "Excellent" at bounding box center [208, 248] width 39 height 15
click at [184, 241] on input "Excellent" at bounding box center [179, 248] width 9 height 15
radio input "true"
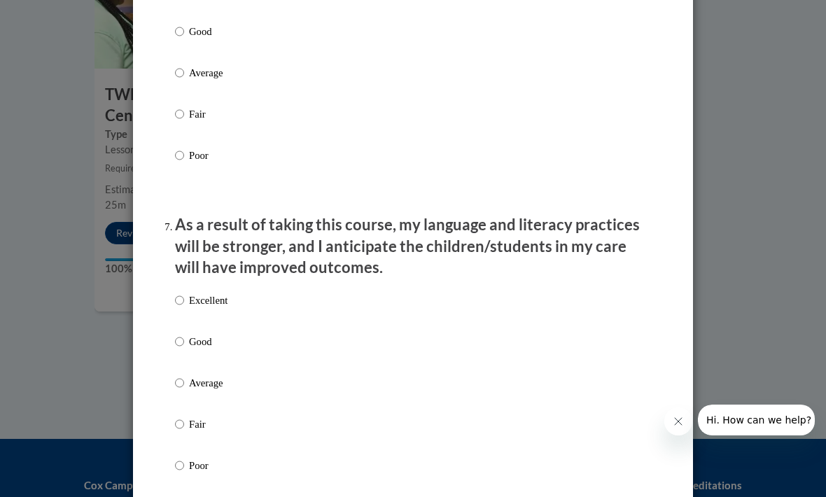
scroll to position [1667, 0]
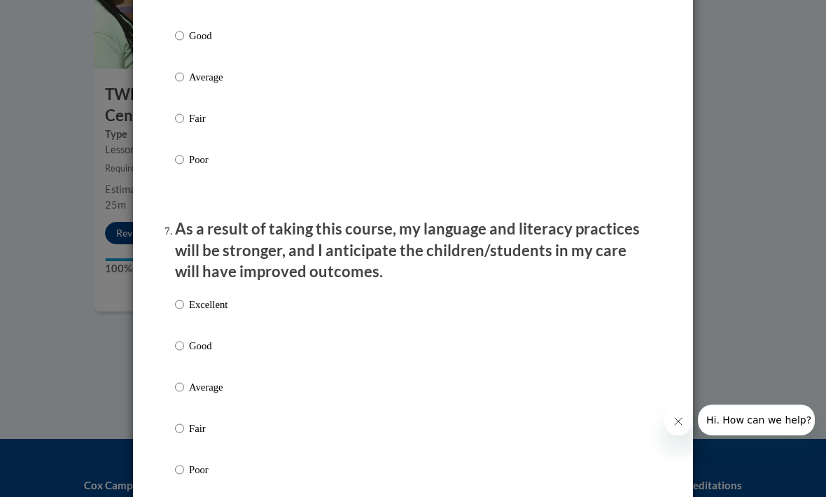
click at [228, 290] on div "Excellent Good Average Fair Poor" at bounding box center [201, 398] width 53 height 217
click at [218, 297] on p "Excellent" at bounding box center [208, 304] width 39 height 15
click at [184, 297] on input "Excellent" at bounding box center [179, 304] width 9 height 15
radio input "true"
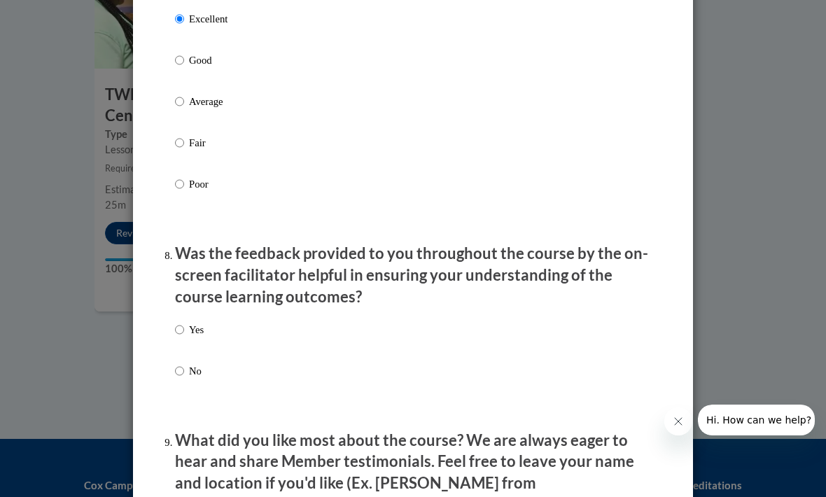
scroll to position [1975, 0]
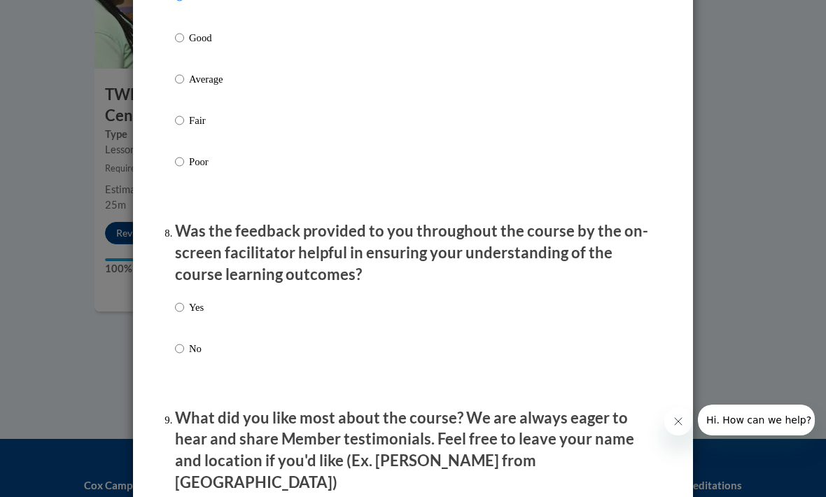
click at [202, 293] on div "Yes No" at bounding box center [189, 339] width 29 height 93
click at [194, 300] on p "Yes" at bounding box center [196, 307] width 15 height 15
click at [184, 300] on input "Yes" at bounding box center [179, 307] width 9 height 15
radio input "true"
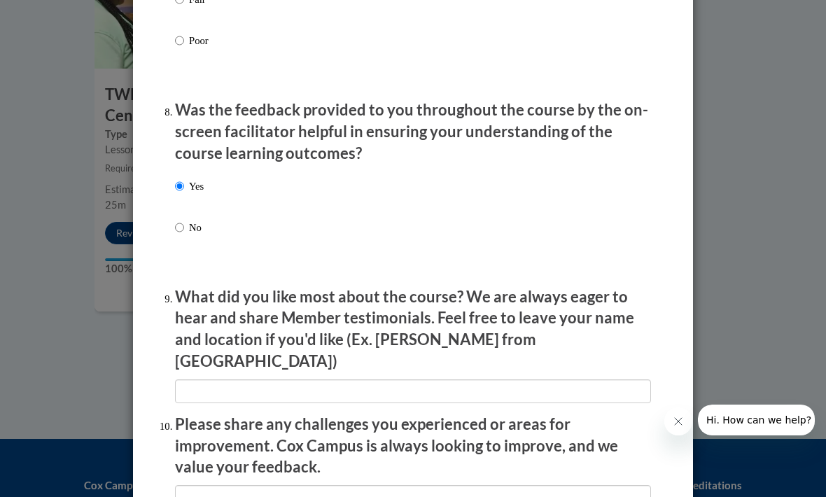
scroll to position [2099, 0]
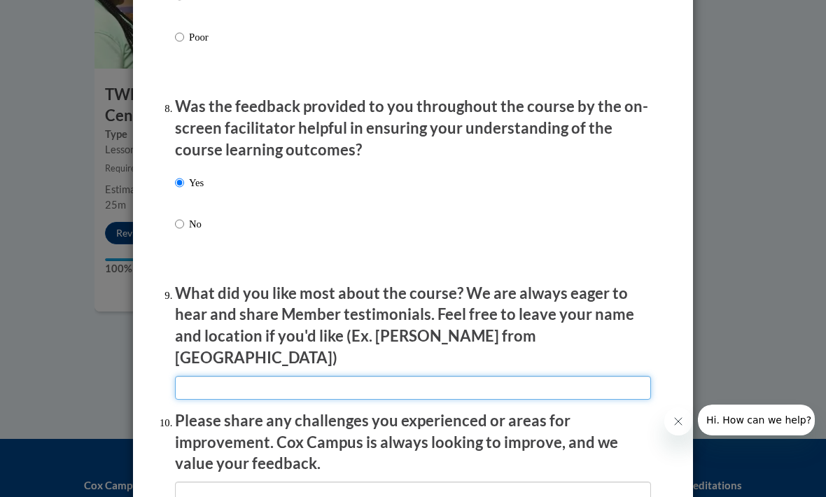
click at [503, 376] on input "textbox" at bounding box center [413, 388] width 476 height 24
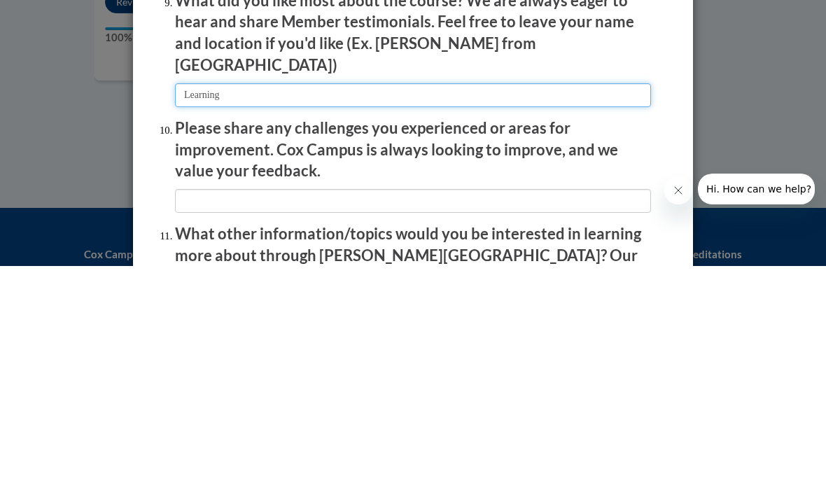
scroll to position [2178, 0]
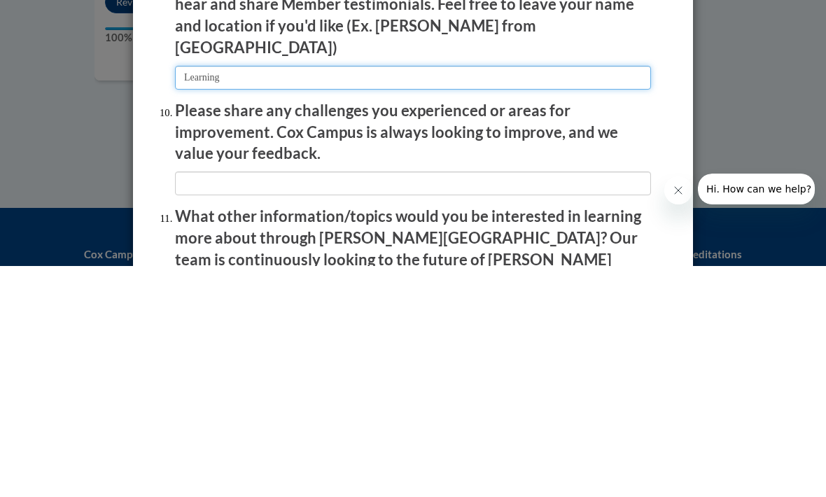
type input "Learning"
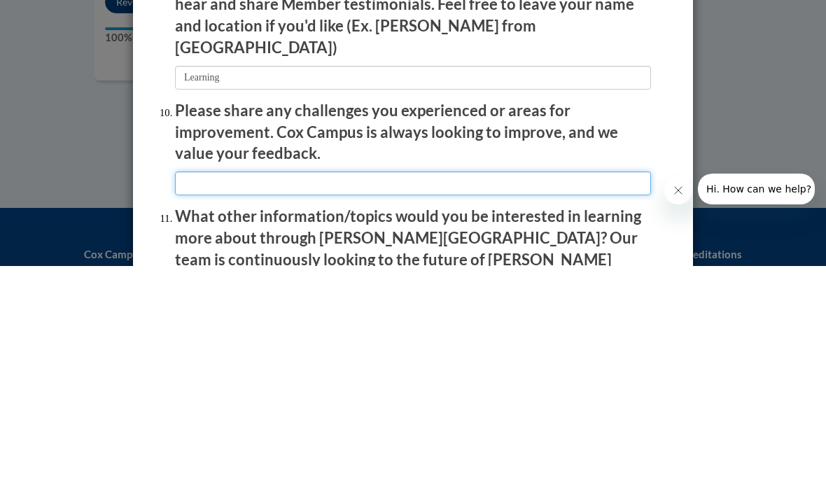
click at [205, 403] on input "textbox" at bounding box center [413, 415] width 476 height 24
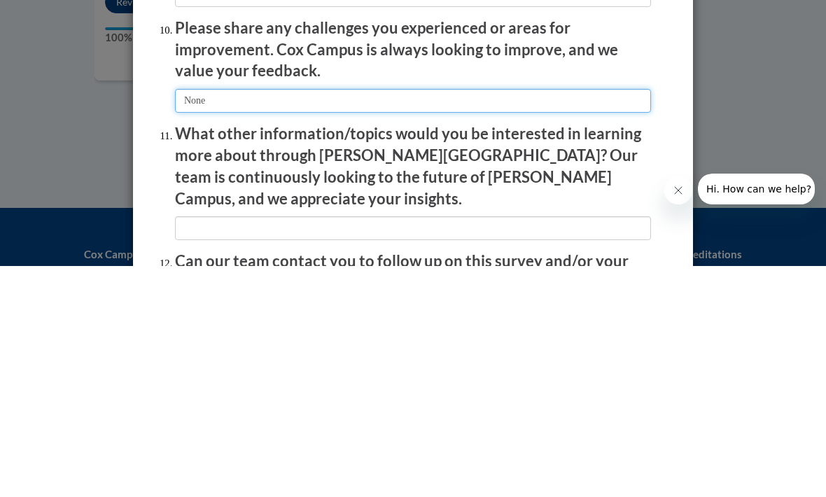
scroll to position [2283, 0]
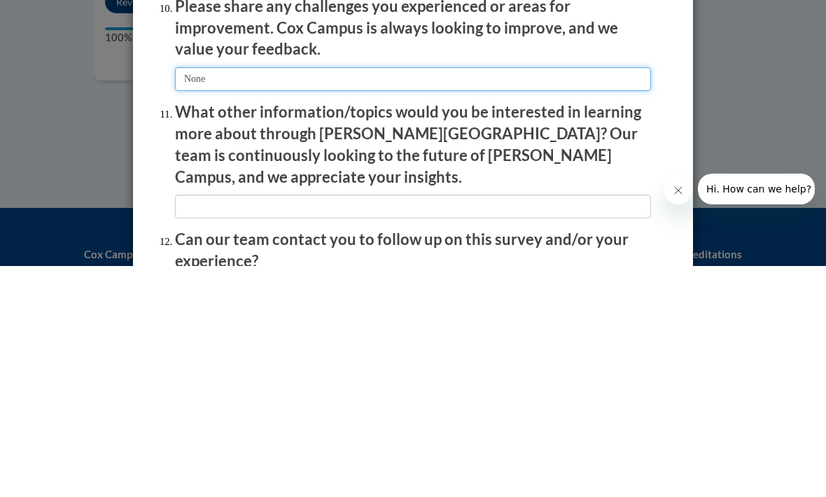
type input "None"
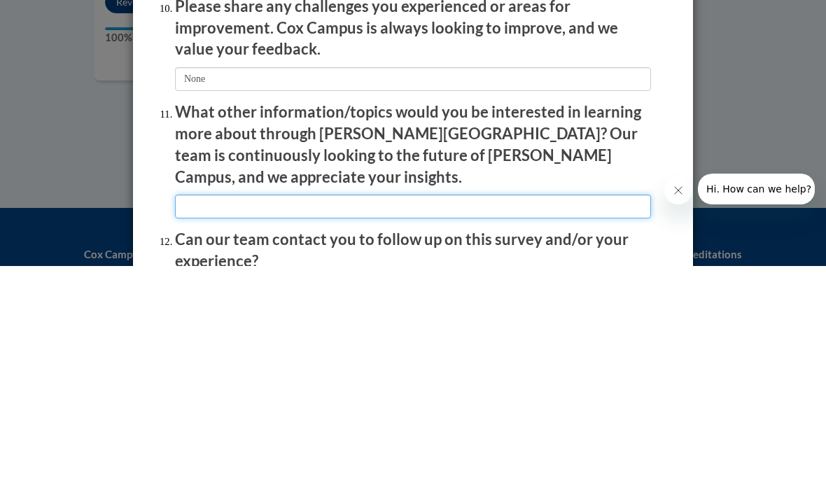
click at [223, 426] on input "textbox" at bounding box center [413, 438] width 476 height 24
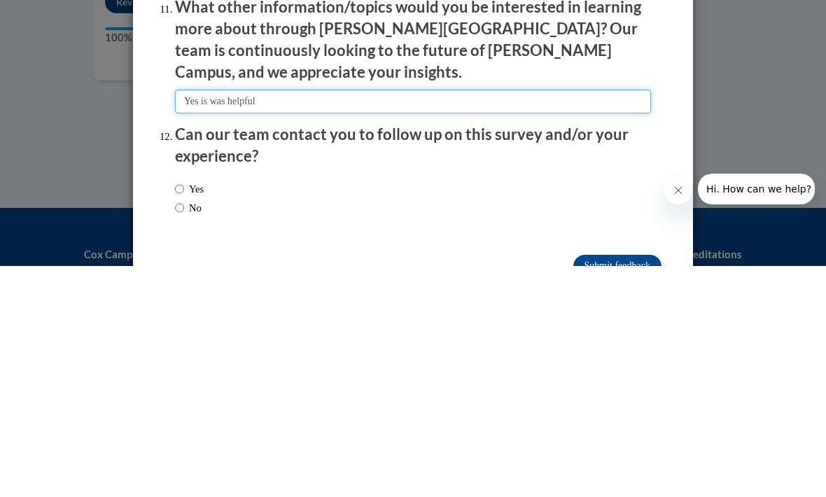
scroll to position [2387, 0]
type input "Yes is was helpful"
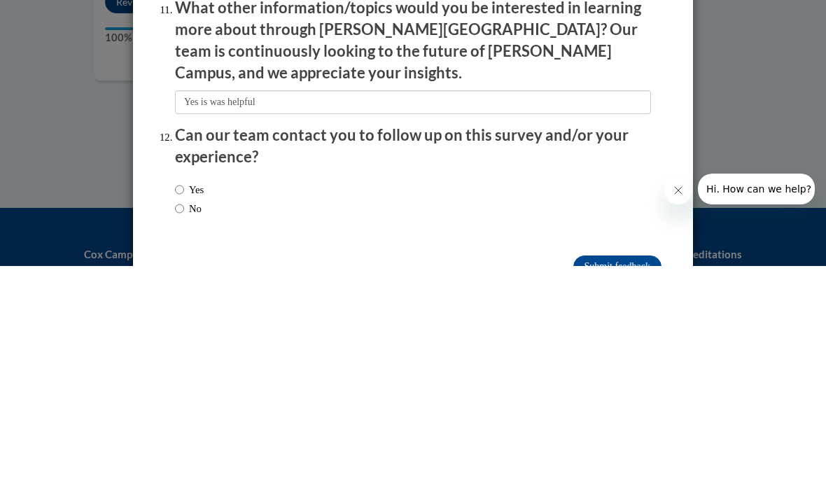
click at [184, 406] on div "Yes No" at bounding box center [189, 430] width 29 height 48
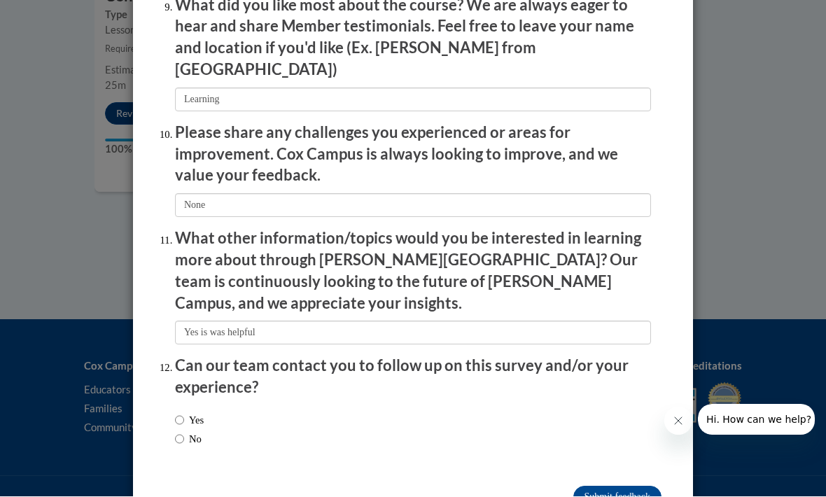
scroll to position [2341, 0]
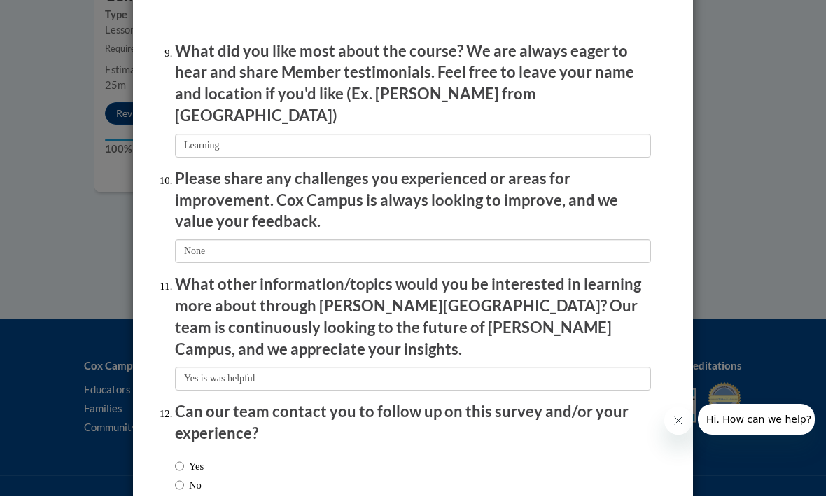
click at [179, 459] on input "Yes" at bounding box center [179, 466] width 9 height 15
radio input "true"
